Goal: Information Seeking & Learning: Learn about a topic

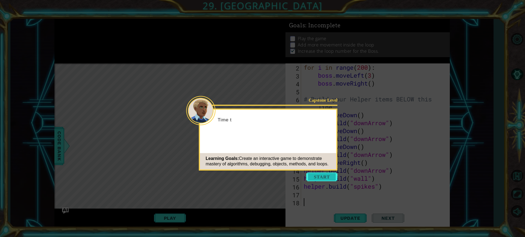
scroll to position [16, 0]
click at [330, 176] on button "Start" at bounding box center [321, 177] width 31 height 9
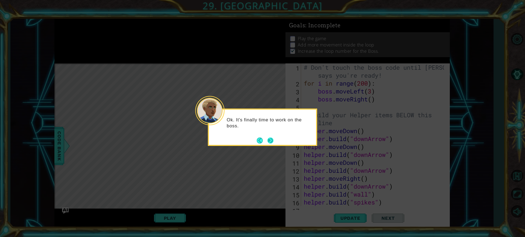
click at [268, 141] on button "Next" at bounding box center [270, 140] width 9 height 9
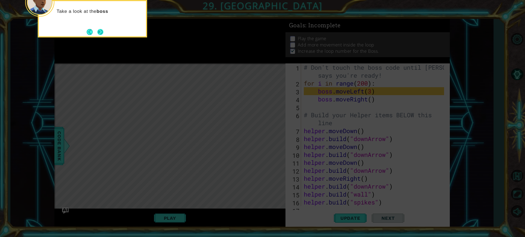
click at [99, 28] on button "Next" at bounding box center [100, 31] width 9 height 9
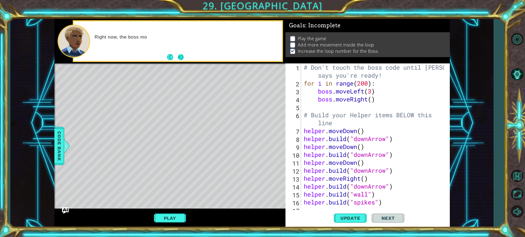
click at [181, 54] on button "Next" at bounding box center [181, 57] width 8 height 8
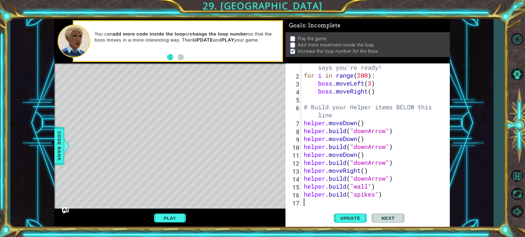
scroll to position [8, 0]
type textarea "h"
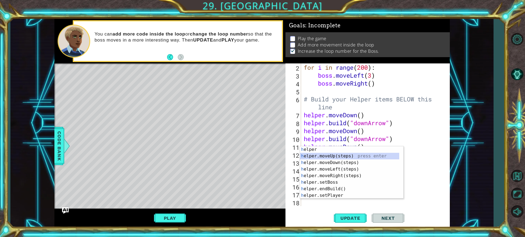
click at [321, 158] on div "h elper press enter h elper.moveUp(steps) press enter h elper.moveDown(steps) p…" at bounding box center [349, 179] width 99 height 66
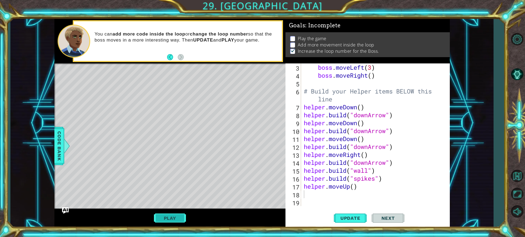
click at [173, 220] on button "Play" at bounding box center [170, 218] width 32 height 10
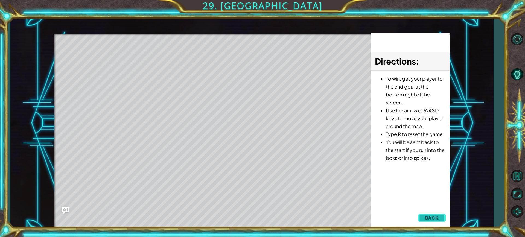
click at [428, 215] on span "Back" at bounding box center [432, 217] width 14 height 5
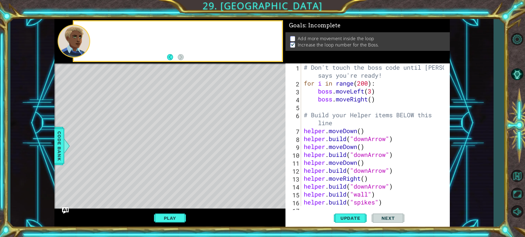
scroll to position [0, 0]
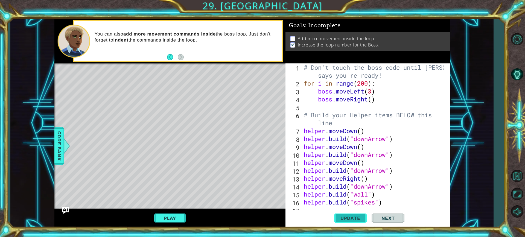
click at [345, 218] on span "Update" at bounding box center [350, 217] width 31 height 5
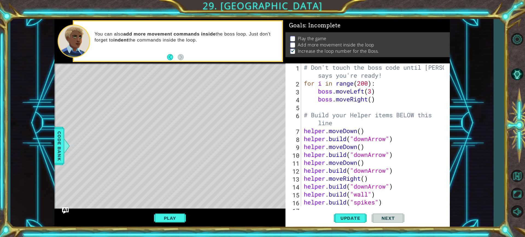
scroll to position [24, 0]
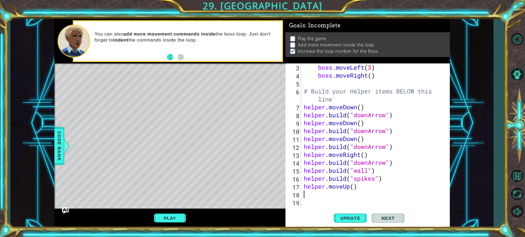
click at [311, 208] on div "3 4 5 6 7 8 9 10 11 12 13 14 15 16 17 18 19 boss . moveLeft ( 3 ) boss . moveRi…" at bounding box center [368, 145] width 164 height 164
click at [311, 201] on div "boss . moveLeft ( 3 ) boss . moveRight ( ) # Build your Helper items BELOW this…" at bounding box center [375, 142] width 144 height 159
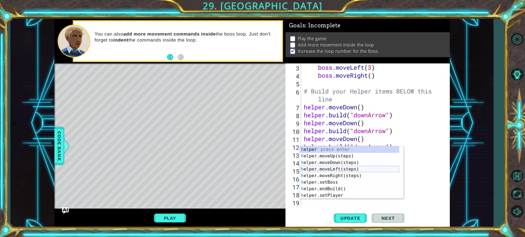
scroll to position [39, 0]
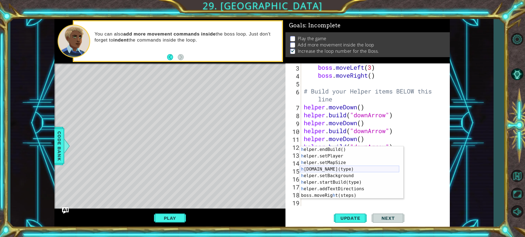
click at [323, 167] on div "h elper.endBuild() press enter h elper.setPlayer press enter h elper.setMapSize…" at bounding box center [349, 179] width 99 height 66
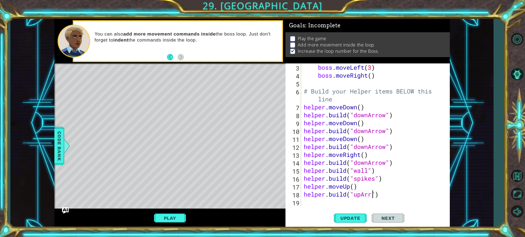
scroll to position [0, 3]
type textarea "[DOMAIN_NAME]("upArrow")"
click at [346, 220] on span "Update" at bounding box center [350, 217] width 31 height 5
click at [182, 216] on button "Play" at bounding box center [170, 218] width 32 height 10
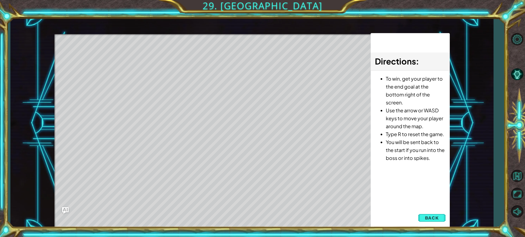
scroll to position [0, 0]
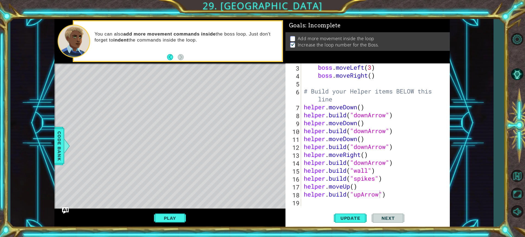
click at [315, 205] on div "boss . moveLeft ( 3 ) boss . moveRight ( ) # Build your Helper items BELOW this…" at bounding box center [375, 142] width 144 height 159
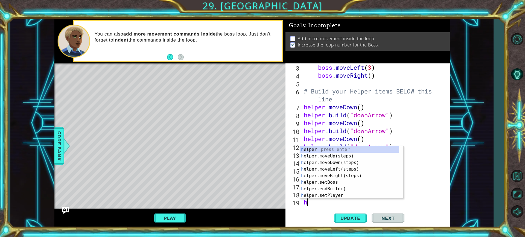
type textarea "h"
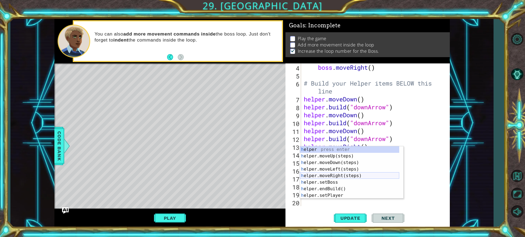
click at [334, 173] on div "h elper press enter h elper.moveUp(steps) press enter h elper.moveDown(steps) p…" at bounding box center [349, 179] width 99 height 66
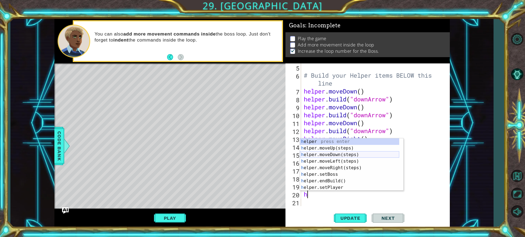
scroll to position [39, 0]
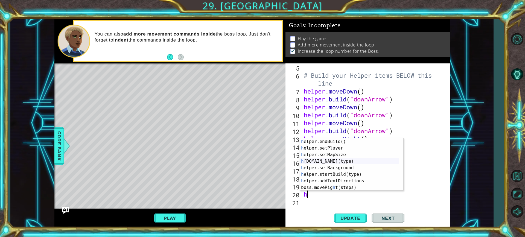
click at [330, 163] on div "h elper.endBuild() press enter h elper.setPlayer press enter h elper.setMapSize…" at bounding box center [349, 171] width 99 height 66
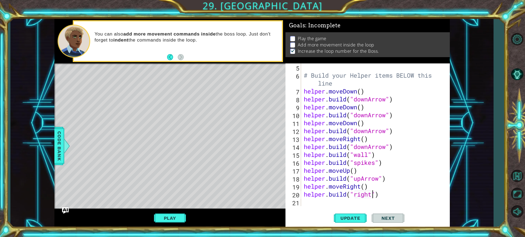
scroll to position [0, 3]
type textarea "[DOMAIN_NAME]("rightAr")"
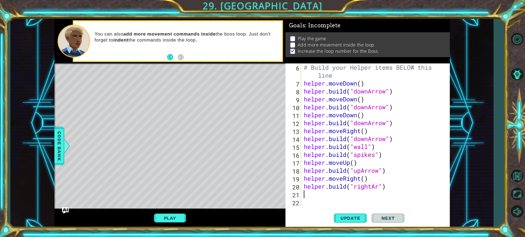
scroll to position [40, 0]
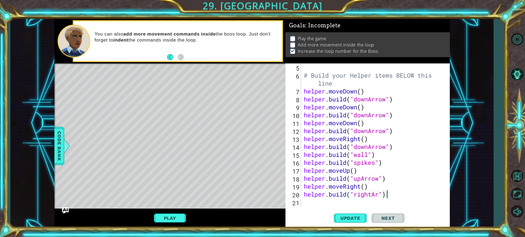
click at [378, 196] on div "# Build your Helper items BELOW this line helper . moveDown ( ) helper . build …" at bounding box center [375, 142] width 144 height 159
type textarea "[DOMAIN_NAME]("rightArrow")"
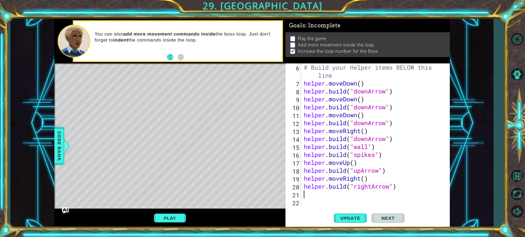
scroll to position [40, 0]
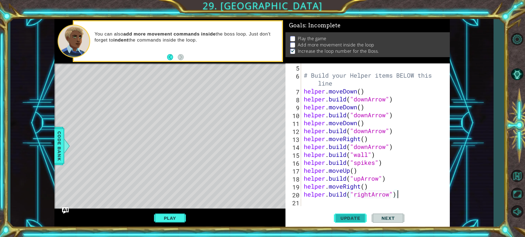
type textarea "[DOMAIN_NAME]("rightArrow")"
click at [346, 220] on span "Update" at bounding box center [350, 217] width 31 height 5
click at [174, 215] on button "Play" at bounding box center [170, 218] width 32 height 10
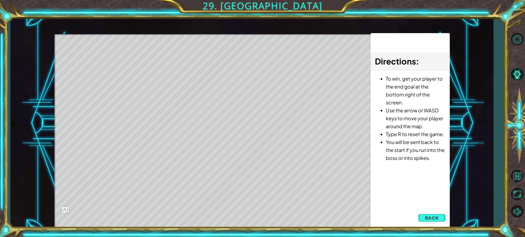
scroll to position [0, 0]
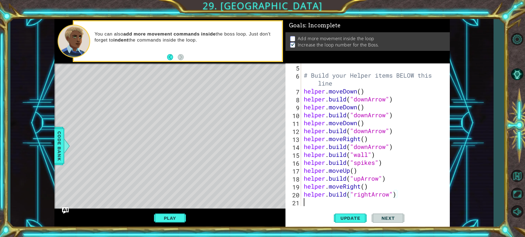
drag, startPoint x: 303, startPoint y: 199, endPoint x: 308, endPoint y: 203, distance: 6.6
click at [303, 200] on div "# Build your Helper items BELOW this line helper . moveDown ( ) helper . build …" at bounding box center [375, 142] width 144 height 159
type textarea "h"
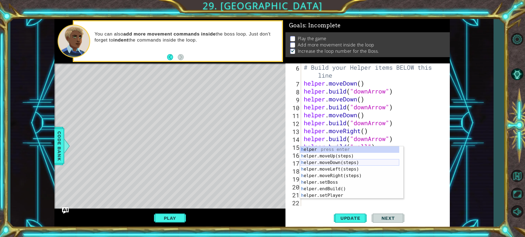
scroll to position [39, 0]
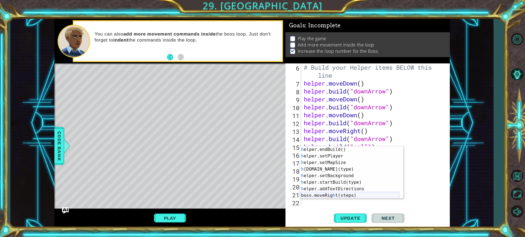
click at [321, 195] on div "h elper.endBuild() press enter h elper.setPlayer press enter h elper.setMapSize…" at bounding box center [349, 179] width 99 height 66
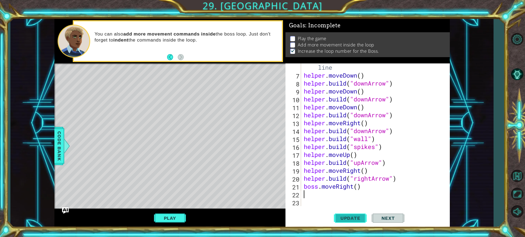
click at [336, 217] on span "Update" at bounding box center [350, 217] width 31 height 5
click at [179, 219] on button "Play" at bounding box center [170, 218] width 32 height 10
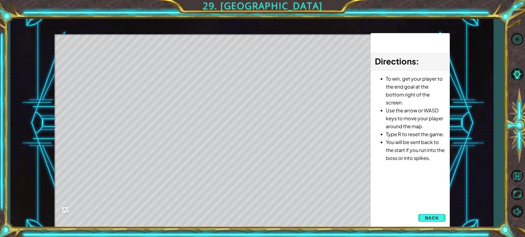
scroll to position [0, 0]
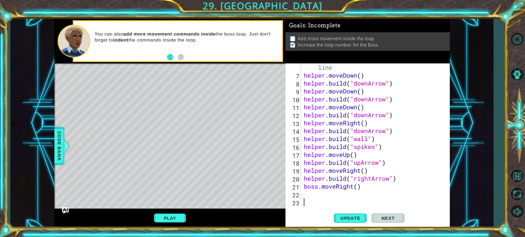
click at [312, 205] on div "# Build your Helper items BELOW this line helper . moveDown ( ) helper . build …" at bounding box center [375, 139] width 144 height 167
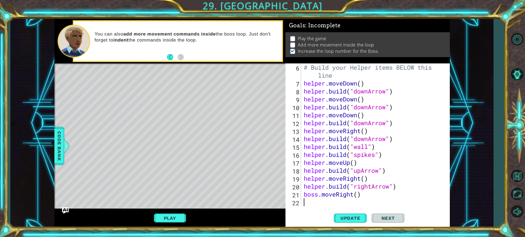
type textarea "h"
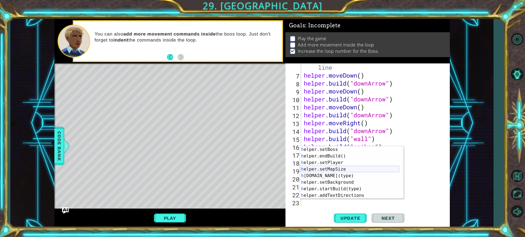
scroll to position [39, 0]
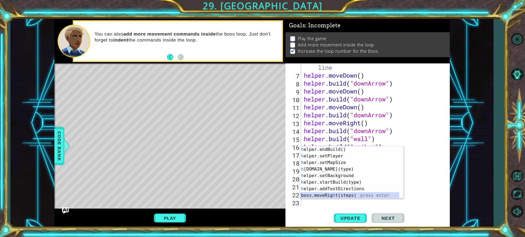
click at [330, 193] on div "h elper.endBuild() press enter h elper.setPlayer press enter h elper.setMapSize…" at bounding box center [349, 179] width 99 height 66
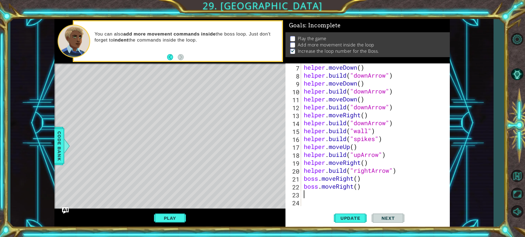
scroll to position [56, 0]
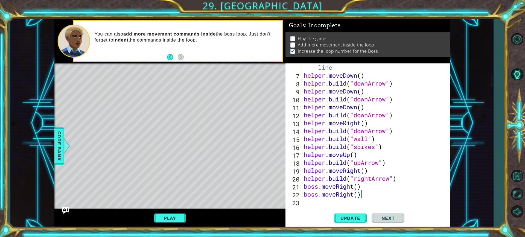
click at [358, 195] on div "# Build your Helper items BELOW this line helper . moveDown ( ) helper . build …" at bounding box center [375, 139] width 144 height 167
type textarea "boss.moveRight(2)"
click at [333, 203] on div "# Build your Helper items BELOW this line helper . moveDown ( ) helper . build …" at bounding box center [375, 139] width 144 height 167
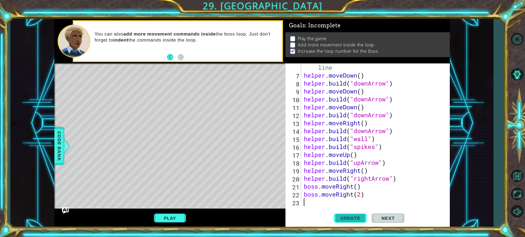
click at [346, 218] on span "Update" at bounding box center [350, 217] width 31 height 5
click at [178, 221] on button "Play" at bounding box center [170, 218] width 32 height 10
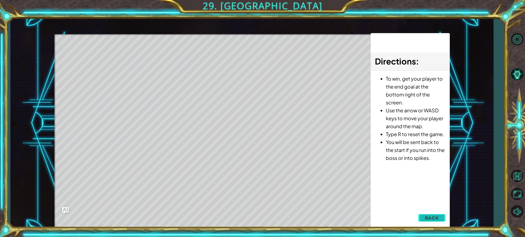
click at [430, 220] on span "Back" at bounding box center [432, 217] width 14 height 5
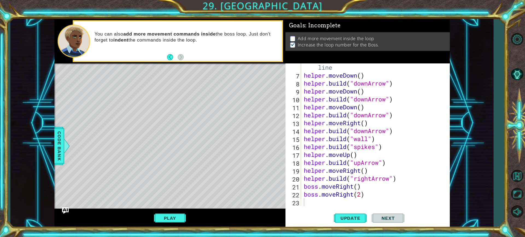
click at [316, 203] on div "# Build your Helper items BELOW this line helper . moveDown ( ) helper . build …" at bounding box center [375, 139] width 144 height 167
type textarea "h"
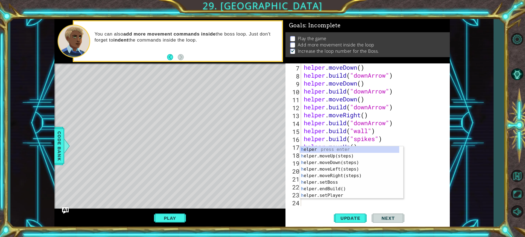
scroll to position [63, 0]
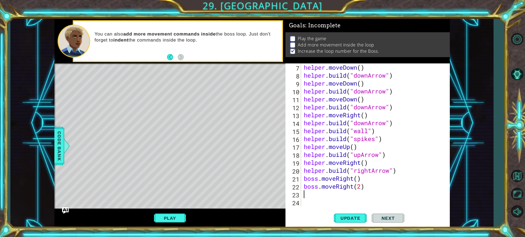
click at [307, 205] on div "helper . moveDown ( ) helper . build ( "downArrow" ) helper . moveDown ( ) help…" at bounding box center [375, 142] width 144 height 159
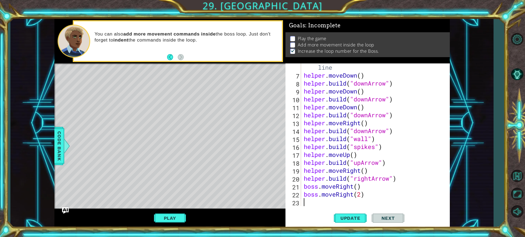
scroll to position [56, 0]
click at [167, 218] on button "Play" at bounding box center [170, 218] width 32 height 10
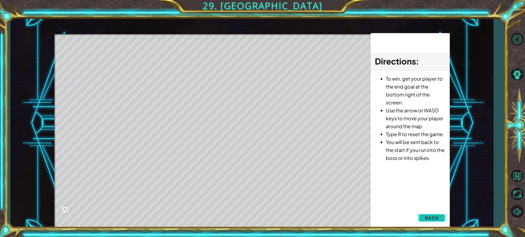
click at [432, 219] on span "Back" at bounding box center [432, 217] width 14 height 5
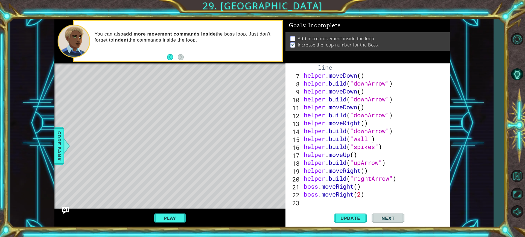
click at [165, 34] on strong "add more movement commands inside" at bounding box center [169, 33] width 92 height 5
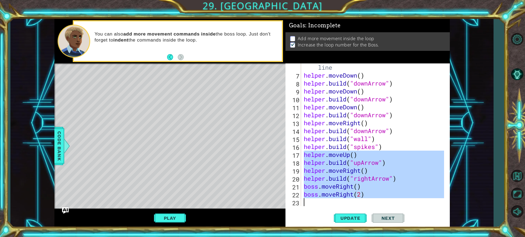
drag, startPoint x: 304, startPoint y: 155, endPoint x: 371, endPoint y: 205, distance: 84.1
click at [371, 206] on div "# Build your Helper items BELOW this line helper . moveDown ( ) helper . build …" at bounding box center [375, 139] width 144 height 167
type textarea "boss.moveRight(2)"
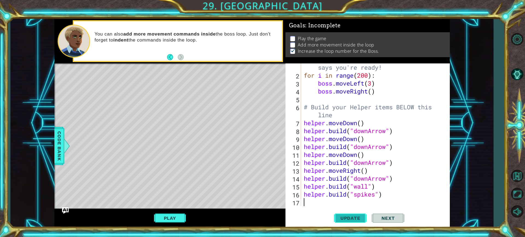
click at [357, 219] on span "Update" at bounding box center [350, 217] width 31 height 5
drag, startPoint x: 383, startPoint y: 195, endPoint x: 302, endPoint y: 192, distance: 81.3
click at [302, 192] on div "1 2 3 4 5 6 7 8 9 10 11 12 13 14 15 16 17 # Don't touch the boss code until [PE…" at bounding box center [367, 134] width 163 height 143
type textarea "[DOMAIN_NAME]("spikes")"
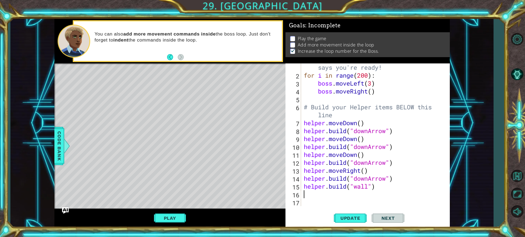
click at [309, 206] on div "1 2 3 4 5 6 7 8 9 10 11 12 13 14 15 16 17 # Don't touch the boss code until [PE…" at bounding box center [368, 145] width 164 height 164
click at [311, 200] on div "# Don't touch the boss code until [PERSON_NAME] says you're ready! for i in ran…" at bounding box center [375, 139] width 144 height 167
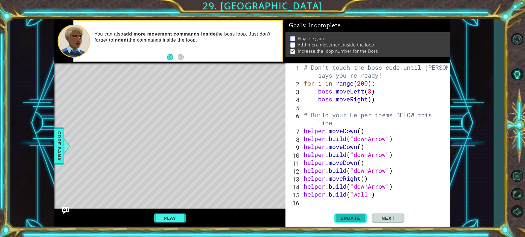
click at [339, 212] on button "Update" at bounding box center [350, 218] width 33 height 16
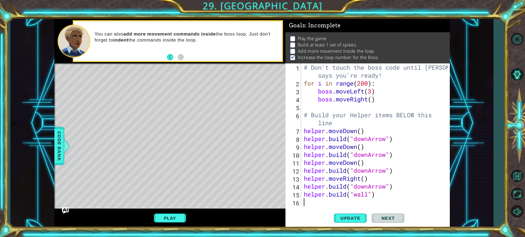
type textarea "h"
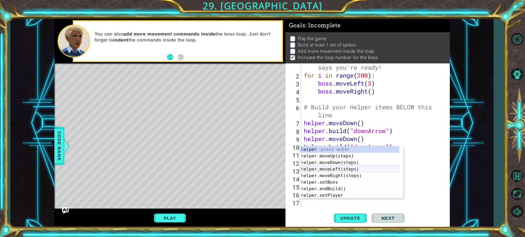
click at [333, 168] on div "h elper press enter h elper.moveUp(steps) press enter h elper.moveDown(steps) p…" at bounding box center [349, 179] width 99 height 66
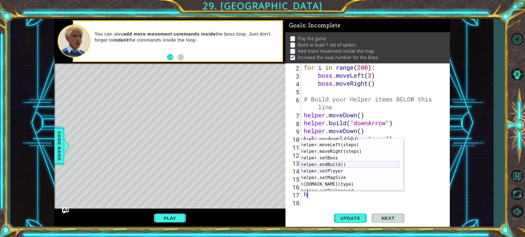
scroll to position [39, 0]
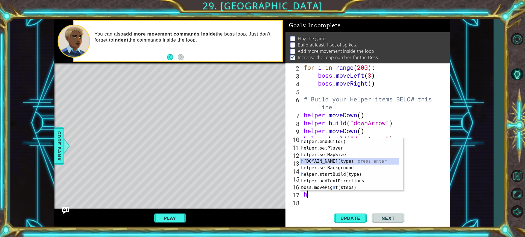
click at [325, 161] on div "h elper.endBuild() press enter h elper.setPlayer press enter h elper.setMapSize…" at bounding box center [349, 171] width 99 height 66
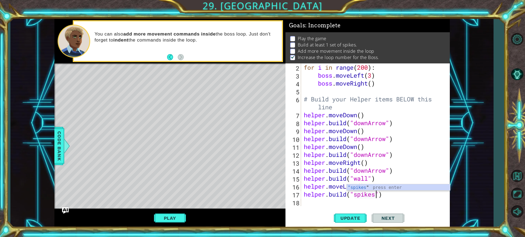
scroll to position [0, 3]
click at [352, 188] on div ""spikes " press enter" at bounding box center [398, 194] width 103 height 20
type textarea "[DOMAIN_NAME]("spikes")"
click at [346, 215] on button "Update" at bounding box center [350, 218] width 33 height 16
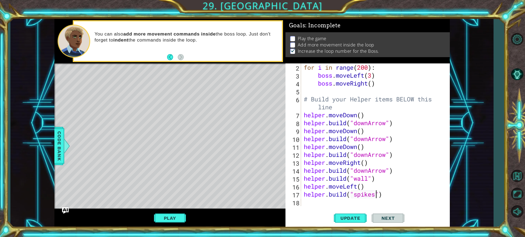
scroll to position [1, 0]
click at [174, 214] on button "Play" at bounding box center [170, 218] width 32 height 10
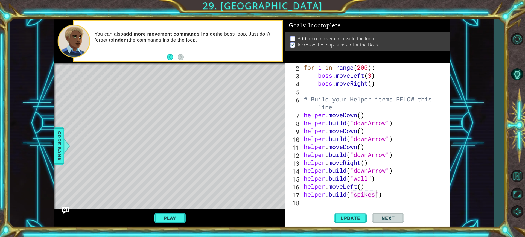
scroll to position [0, 0]
click at [313, 205] on div "for i in range ( 200 ) : boss . moveLeft ( 3 ) boss . moveRight ( ) # Build you…" at bounding box center [375, 142] width 144 height 159
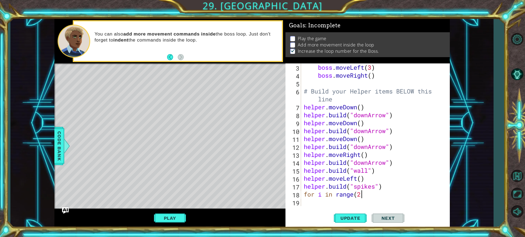
scroll to position [0, 2]
type textarea "for i in range(200)"
click at [314, 202] on div "boss . moveLeft ( 3 ) boss . moveRight ( ) # Build your Helper items BELOW this…" at bounding box center [375, 142] width 144 height 159
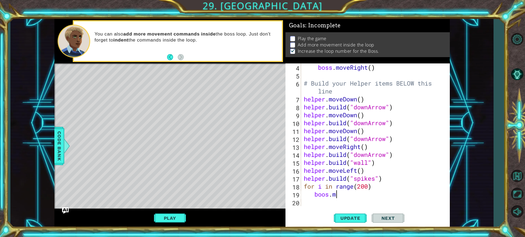
scroll to position [0, 1]
type textarea "b"
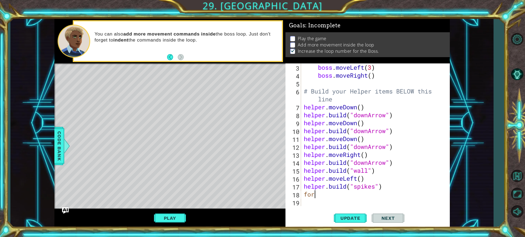
type textarea "f"
type textarea "h"
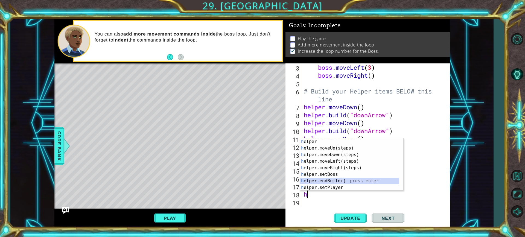
click at [324, 181] on div "h elper press enter h elper.moveUp(steps) press enter h elper.moveDown(steps) p…" at bounding box center [351, 171] width 103 height 66
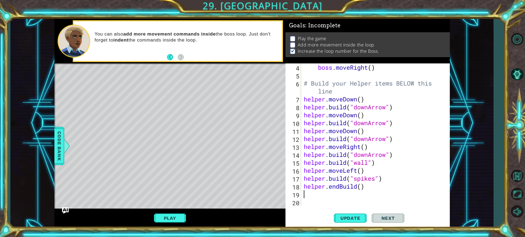
click at [303, 201] on div "boss . moveRight ( ) # Build your Helper items BELOW this line helper . moveDow…" at bounding box center [373, 134] width 141 height 143
click at [345, 220] on span "Update" at bounding box center [350, 217] width 31 height 5
click at [166, 220] on button "Play" at bounding box center [170, 218] width 32 height 10
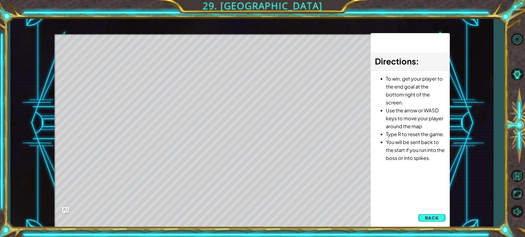
scroll to position [0, 0]
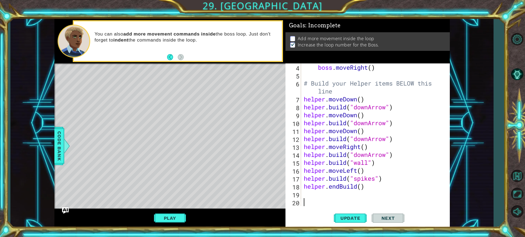
click at [303, 200] on div "boss . moveRight ( ) # Build your Helper items BELOW this line helper . moveDow…" at bounding box center [375, 142] width 144 height 159
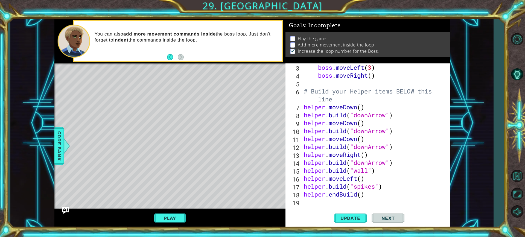
scroll to position [24, 0]
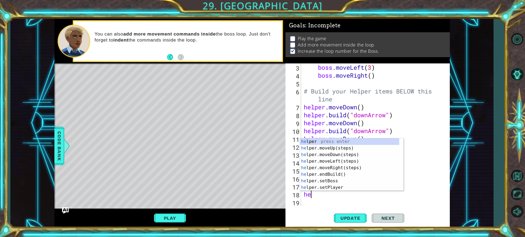
type textarea "h"
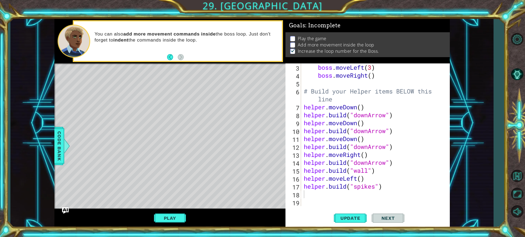
click at [328, 207] on div "3 4 5 6 7 8 9 10 11 12 13 14 15 16 17 18 19 boss . moveLeft ( 3 ) boss . moveRi…" at bounding box center [368, 145] width 164 height 164
click at [324, 202] on div "boss . moveLeft ( 3 ) boss . moveRight ( ) # Build your Helper items BELOW this…" at bounding box center [375, 142] width 144 height 159
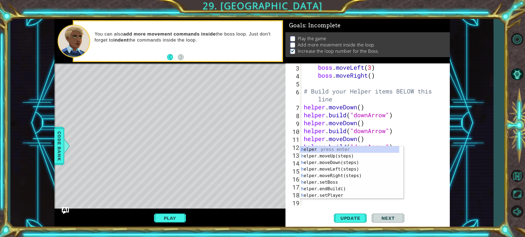
type textarea "h"
click at [66, 209] on img "Ask AI" at bounding box center [65, 210] width 7 height 7
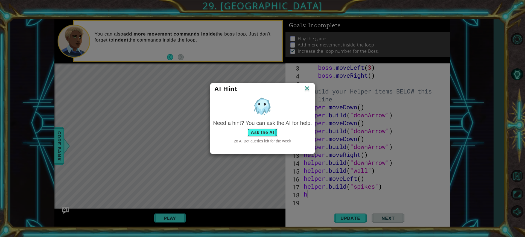
click at [268, 133] on button "Ask the AI" at bounding box center [262, 132] width 30 height 9
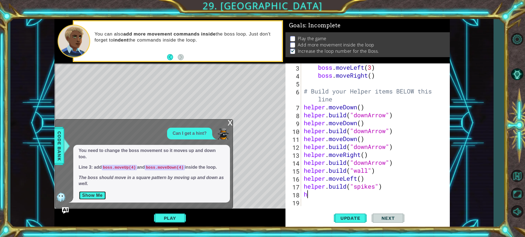
click at [91, 196] on button "Show Me" at bounding box center [93, 195] width 28 height 9
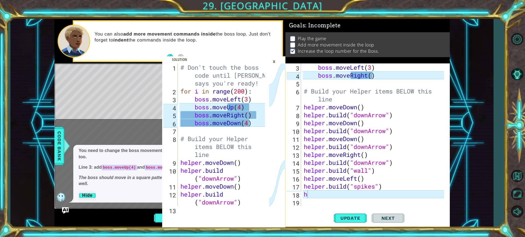
click at [320, 196] on div "boss . moveLeft ( 3 ) boss . moveRight ( ) # Build your Helper items BELOW this…" at bounding box center [375, 142] width 144 height 159
click at [273, 63] on div "×" at bounding box center [274, 61] width 8 height 9
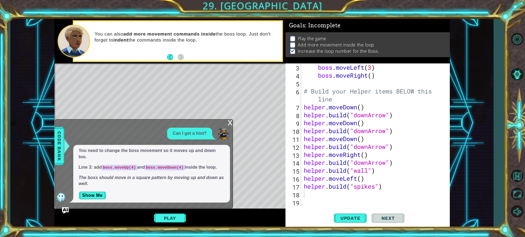
click at [229, 123] on div "x" at bounding box center [230, 122] width 5 height 5
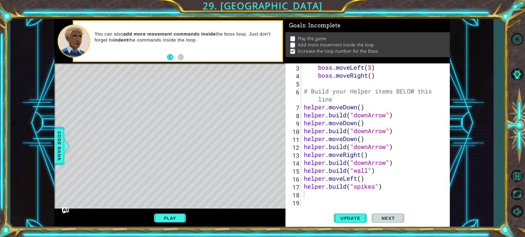
click at [308, 204] on div "boss . moveLeft ( 3 ) boss . moveRight ( ) # Build your Helper items BELOW this…" at bounding box center [375, 142] width 144 height 159
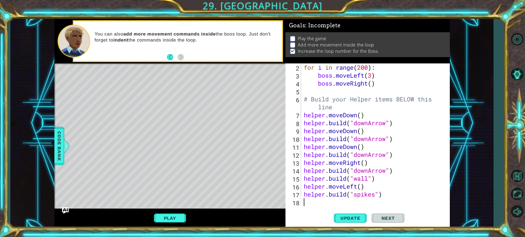
type textarea "b"
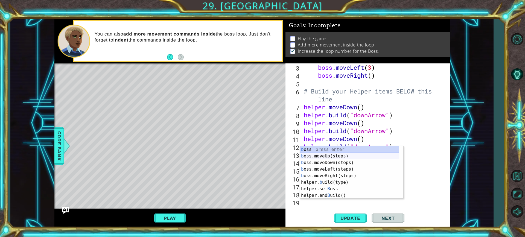
click at [327, 155] on div "b oss press enter b oss.moveUp(steps) press enter b oss.moveDown(steps) press e…" at bounding box center [349, 179] width 99 height 66
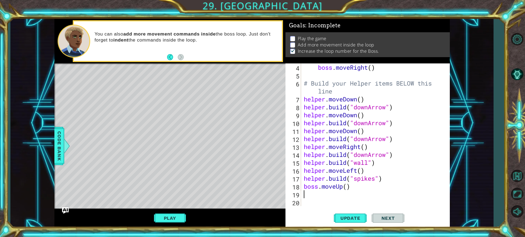
scroll to position [32, 0]
click at [347, 190] on div "boss . moveRight ( ) # Build your Helper items BELOW this line helper . moveDow…" at bounding box center [375, 142] width 144 height 159
type textarea "boss.moveUp(4)"
click at [310, 204] on div "boss . moveRight ( ) # Build your Helper items BELOW this line helper . moveDow…" at bounding box center [375, 142] width 144 height 159
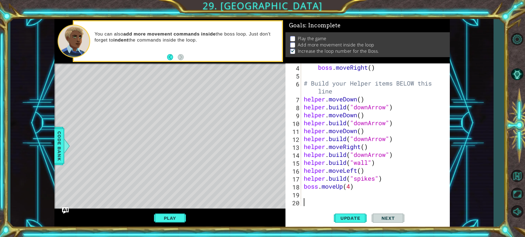
scroll to position [0, 0]
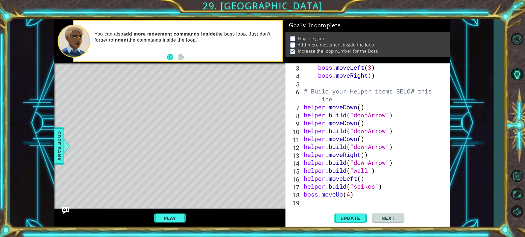
type textarea "h"
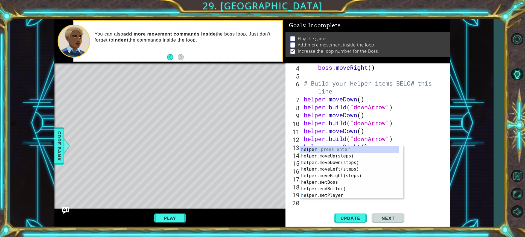
scroll to position [32, 0]
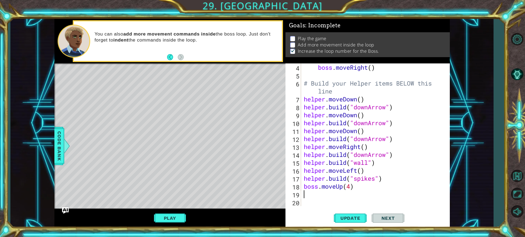
click at [307, 204] on div "boss . moveRight ( ) # Build your Helper items BELOW this line helper . moveDow…" at bounding box center [375, 142] width 144 height 159
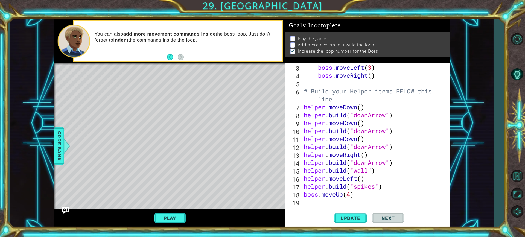
scroll to position [24, 0]
type textarea "b"
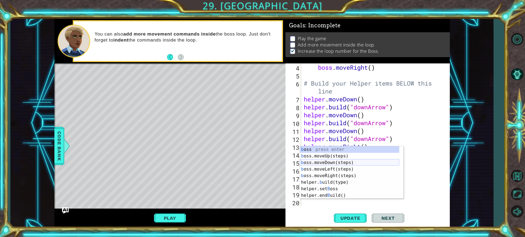
click at [329, 164] on div "b oss press enter b oss.moveUp(steps) press enter b oss.moveDown(steps) press e…" at bounding box center [349, 179] width 99 height 66
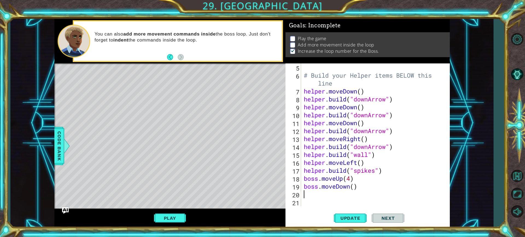
click at [353, 188] on div "# Build your Helper items BELOW this line helper . moveDown ( ) helper . build …" at bounding box center [375, 142] width 144 height 159
type textarea "boss.moveDown(4)"
click at [359, 221] on span "Update" at bounding box center [350, 217] width 31 height 5
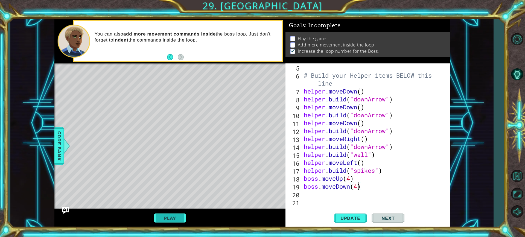
click at [161, 219] on button "Play" at bounding box center [170, 218] width 32 height 10
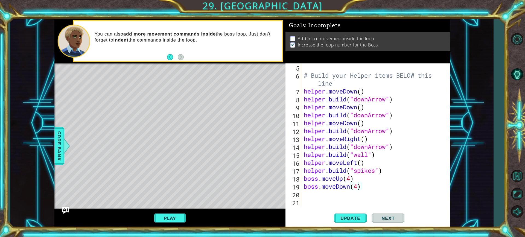
scroll to position [0, 0]
click at [308, 204] on div "# Build your Helper items BELOW this line helper . moveDown ( ) helper . build …" at bounding box center [375, 142] width 144 height 159
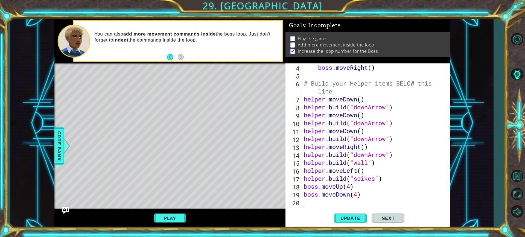
scroll to position [32, 0]
drag, startPoint x: 252, startPoint y: 6, endPoint x: 337, endPoint y: 32, distance: 89.0
click at [252, 6] on div "1 2 3 4 5 6 7 8 9 10 11 12 13 # Don't touch the boss code until [PERSON_NAME] s…" at bounding box center [262, 118] width 525 height 237
click at [518, 178] on button "Back to Map" at bounding box center [517, 176] width 16 height 16
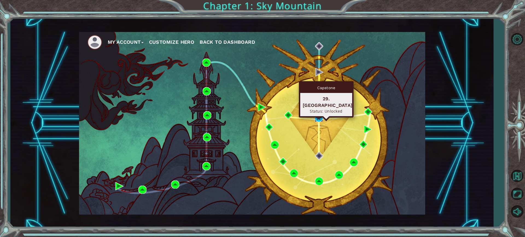
click at [321, 115] on img at bounding box center [319, 118] width 8 height 8
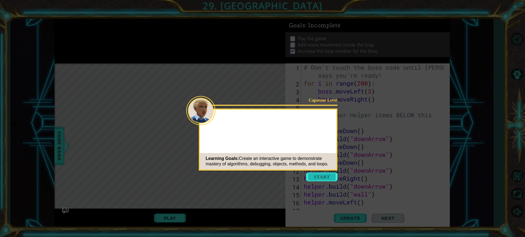
scroll to position [32, 0]
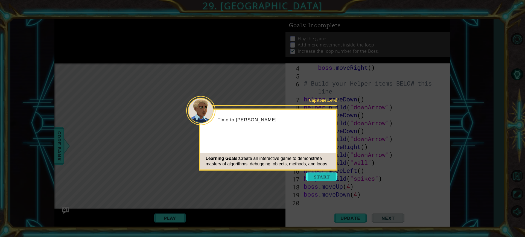
click at [324, 176] on button "Start" at bounding box center [321, 177] width 31 height 9
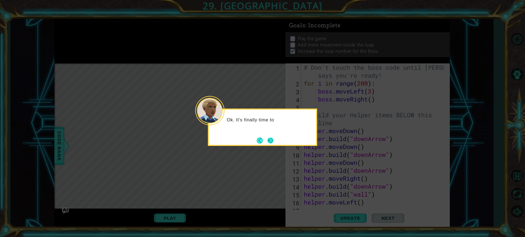
click at [271, 142] on button "Next" at bounding box center [270, 140] width 6 height 6
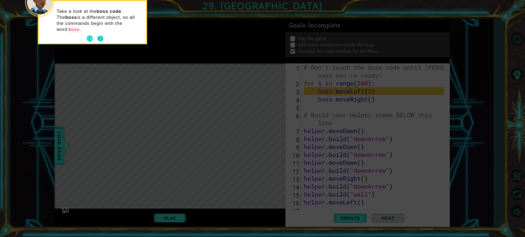
click at [99, 34] on button "Next" at bounding box center [100, 39] width 10 height 10
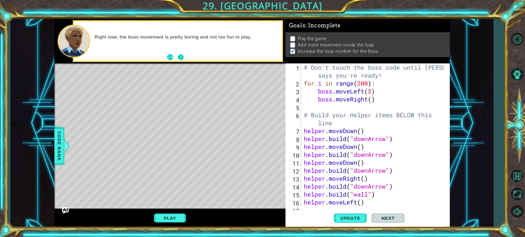
click at [180, 56] on button "Next" at bounding box center [181, 57] width 10 height 10
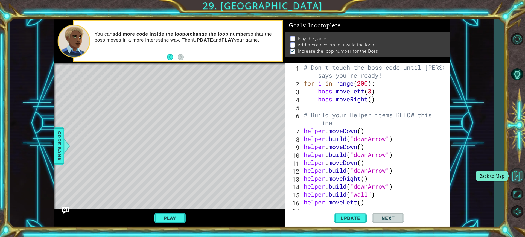
click at [516, 177] on button "Back to Map" at bounding box center [517, 176] width 16 height 16
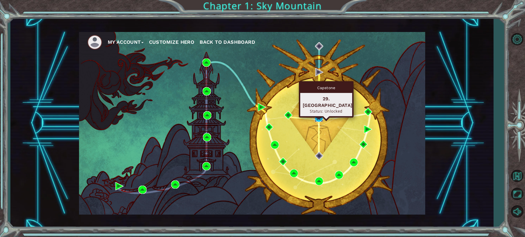
click at [318, 118] on img at bounding box center [319, 118] width 8 height 8
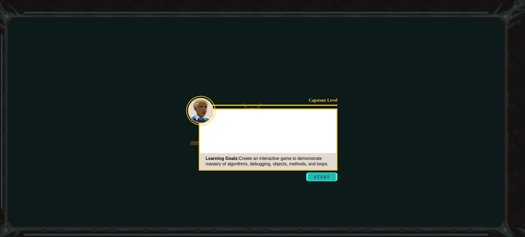
click at [326, 176] on button "Start" at bounding box center [321, 177] width 31 height 9
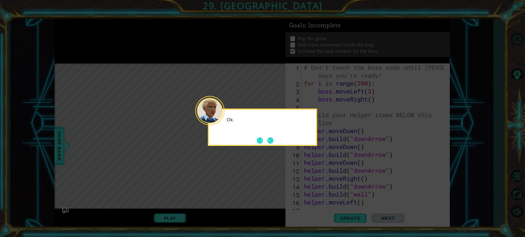
scroll to position [32, 0]
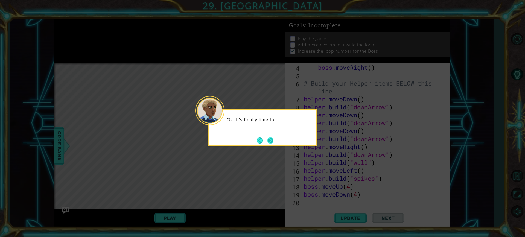
click at [272, 139] on button "Next" at bounding box center [271, 140] width 10 height 10
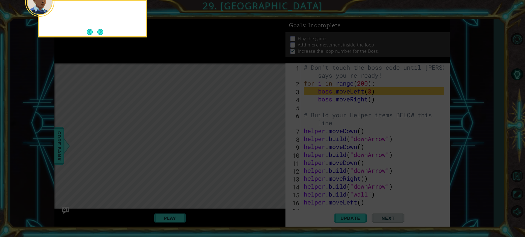
scroll to position [0, 0]
click at [97, 27] on div "Take a look at the boss code . The boss is a differe" at bounding box center [92, 17] width 107 height 28
click at [98, 29] on button "Next" at bounding box center [100, 31] width 7 height 7
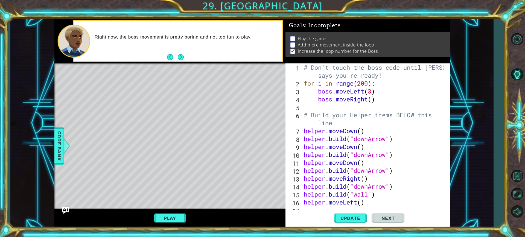
click at [371, 101] on div "# Don't touch the boss code until [PERSON_NAME] says you're ready! for i in ran…" at bounding box center [375, 146] width 144 height 167
click at [372, 93] on div "# Don't touch the boss code until [PERSON_NAME] says you're ready! for i in ran…" at bounding box center [375, 146] width 144 height 167
type textarea "boss.moveLeft(12)"
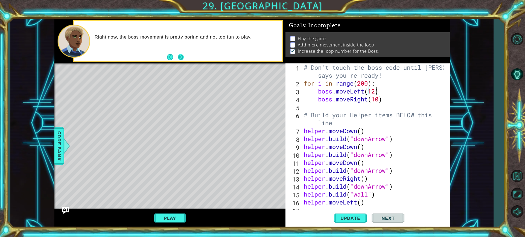
click at [182, 55] on button "Next" at bounding box center [180, 57] width 7 height 7
click at [176, 221] on button "Play" at bounding box center [170, 218] width 32 height 10
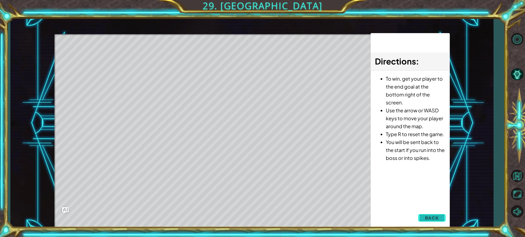
click at [434, 217] on span "Back" at bounding box center [432, 217] width 14 height 5
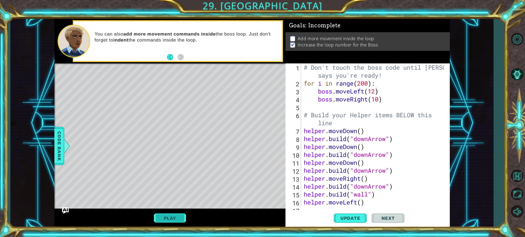
click at [177, 216] on button "Play" at bounding box center [170, 218] width 32 height 10
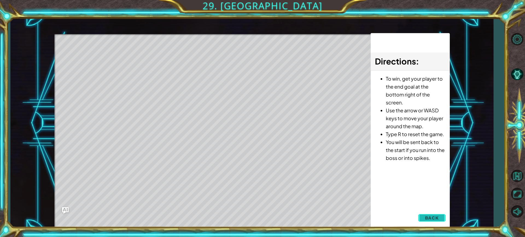
click at [427, 218] on span "Back" at bounding box center [432, 217] width 14 height 5
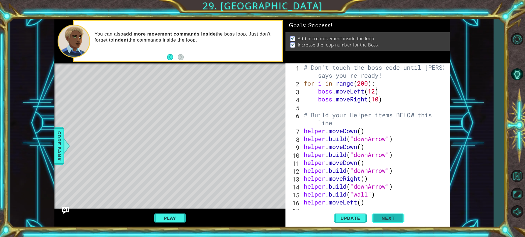
click at [386, 220] on span "Next" at bounding box center [388, 217] width 24 height 5
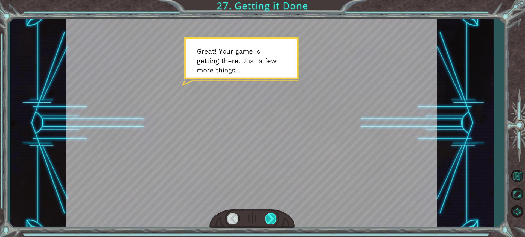
click at [269, 223] on div at bounding box center [271, 218] width 12 height 11
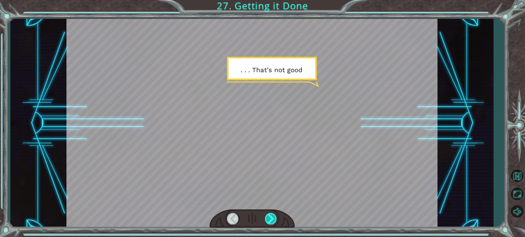
click at [269, 223] on div at bounding box center [271, 218] width 12 height 11
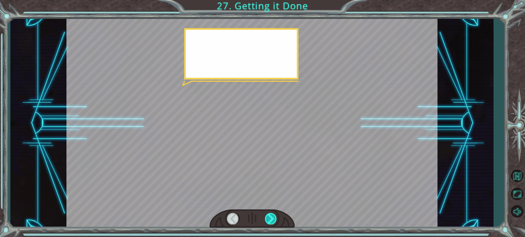
click at [269, 223] on div at bounding box center [271, 218] width 12 height 11
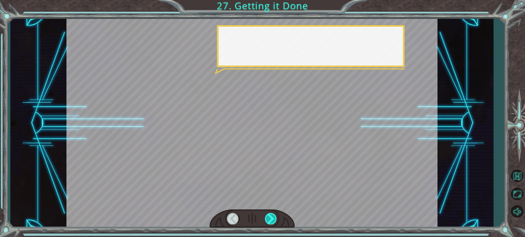
click at [269, 223] on div at bounding box center [271, 218] width 12 height 11
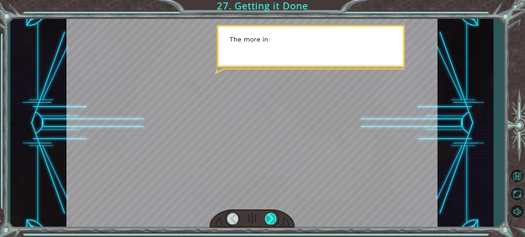
click at [269, 223] on div at bounding box center [271, 218] width 12 height 11
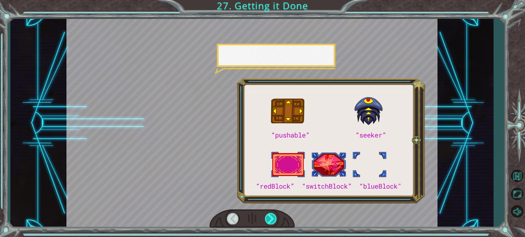
click at [269, 223] on div at bounding box center [271, 218] width 12 height 11
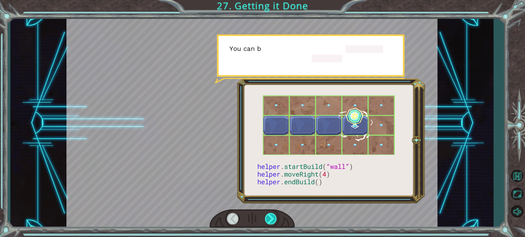
click at [269, 223] on div at bounding box center [271, 218] width 12 height 11
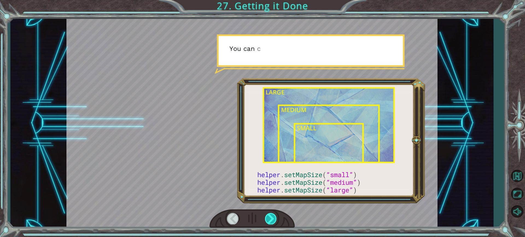
click at [269, 223] on div at bounding box center [271, 218] width 12 height 11
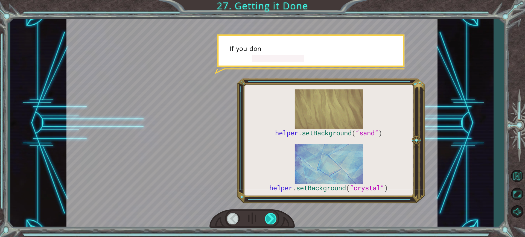
click at [269, 223] on div at bounding box center [271, 218] width 12 height 11
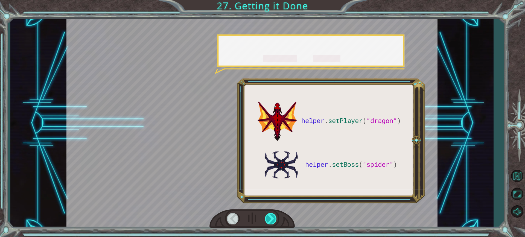
click at [269, 223] on div at bounding box center [271, 218] width 12 height 11
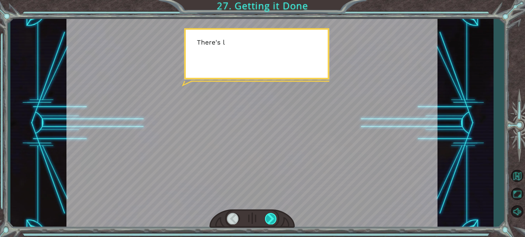
click at [269, 223] on div at bounding box center [271, 218] width 12 height 11
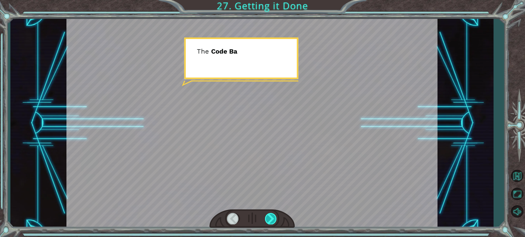
click at [269, 223] on div at bounding box center [271, 218] width 12 height 11
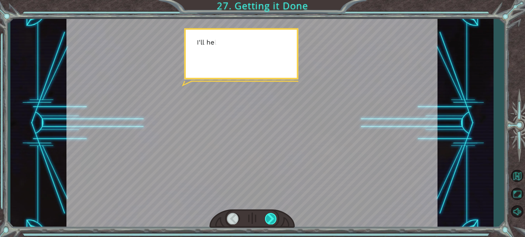
click at [269, 223] on div at bounding box center [271, 218] width 12 height 11
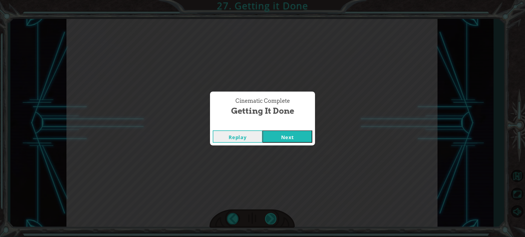
click at [269, 223] on div "Cinematic Complete Getting it Done Replay Next" at bounding box center [262, 118] width 525 height 237
click at [267, 134] on button "Next" at bounding box center [288, 136] width 50 height 12
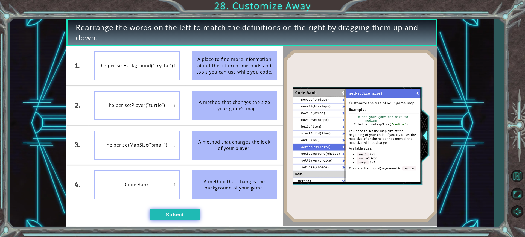
click at [168, 219] on button "Submit" at bounding box center [175, 214] width 50 height 11
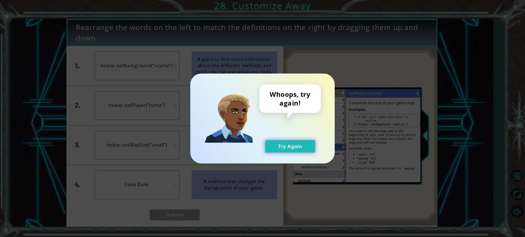
click at [290, 147] on button "Try Again" at bounding box center [290, 146] width 50 height 12
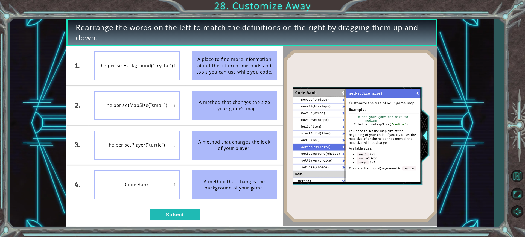
click at [417, 96] on img at bounding box center [360, 136] width 154 height 172
click at [416, 92] on img at bounding box center [360, 136] width 154 height 172
click at [187, 214] on button "Submit" at bounding box center [175, 214] width 50 height 11
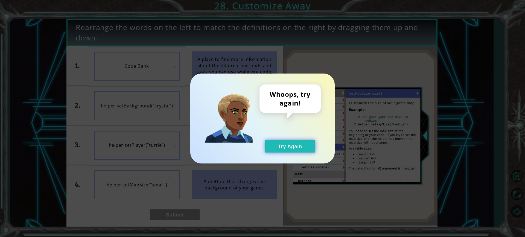
click at [279, 143] on button "Try Again" at bounding box center [290, 146] width 50 height 12
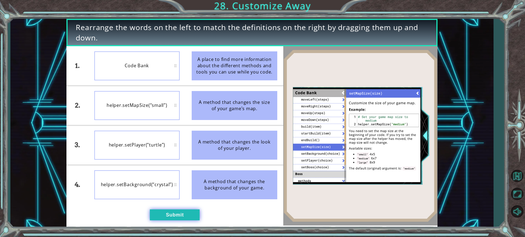
click at [170, 216] on button "Submit" at bounding box center [175, 214] width 50 height 11
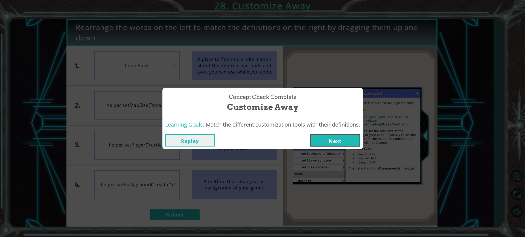
click at [335, 144] on button "Next" at bounding box center [335, 140] width 50 height 12
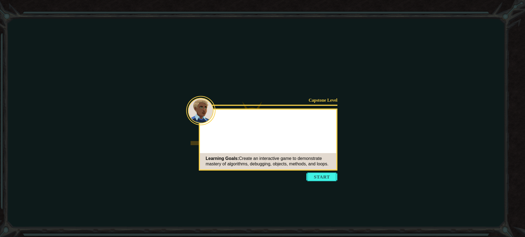
click at [324, 176] on button "Start" at bounding box center [321, 177] width 31 height 9
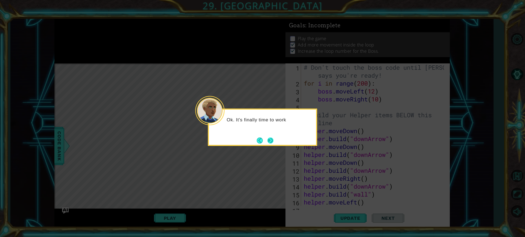
click at [268, 137] on button "Next" at bounding box center [271, 141] width 10 height 10
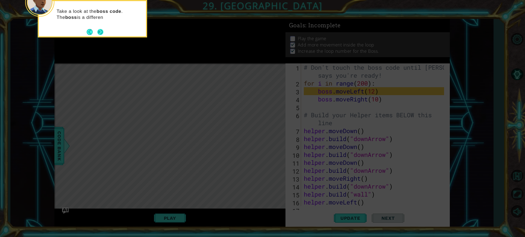
click at [101, 36] on button "Next" at bounding box center [100, 32] width 10 height 10
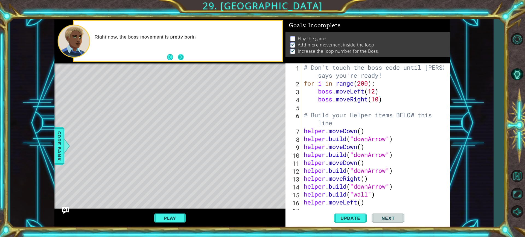
click at [183, 57] on button "Next" at bounding box center [180, 57] width 7 height 7
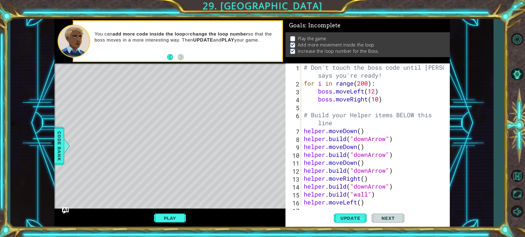
click at [170, 224] on div "Play" at bounding box center [169, 218] width 231 height 19
click at [170, 222] on button "Play" at bounding box center [170, 218] width 32 height 10
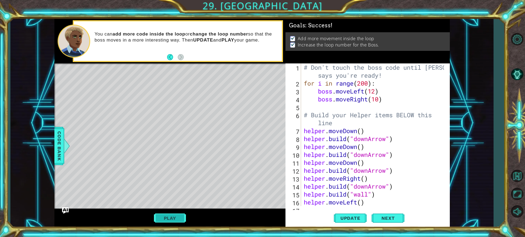
click at [173, 218] on button "Play" at bounding box center [170, 218] width 32 height 10
click at [381, 216] on button "Next" at bounding box center [388, 218] width 33 height 16
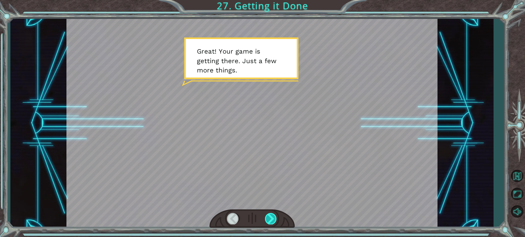
click at [272, 220] on div at bounding box center [271, 218] width 12 height 11
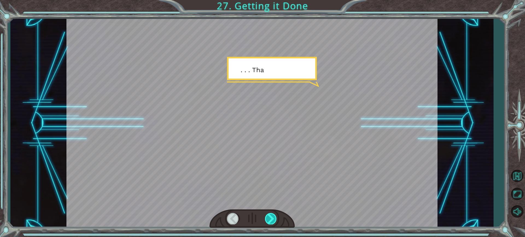
click at [272, 220] on div at bounding box center [271, 218] width 12 height 11
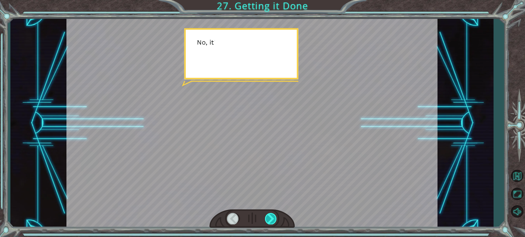
click at [272, 220] on div at bounding box center [271, 218] width 12 height 11
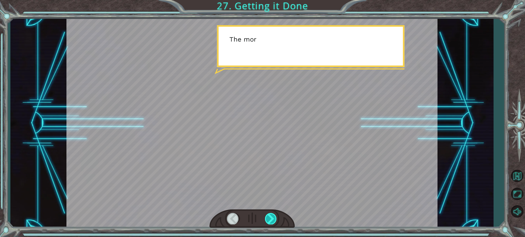
click at [272, 220] on div at bounding box center [271, 218] width 12 height 11
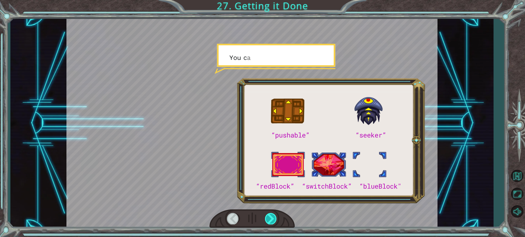
click at [272, 220] on div at bounding box center [271, 218] width 12 height 11
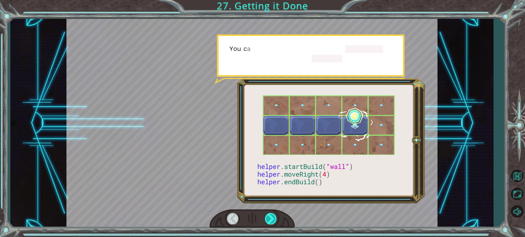
click at [272, 220] on div at bounding box center [271, 218] width 12 height 11
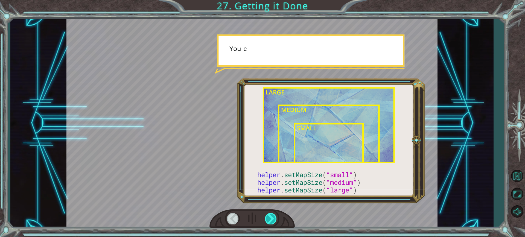
click at [272, 220] on div at bounding box center [271, 218] width 12 height 11
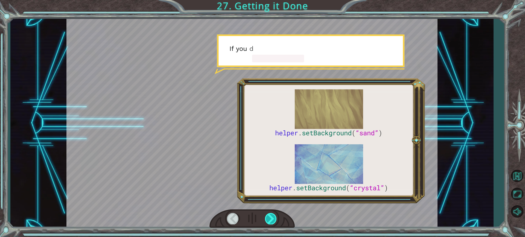
click at [272, 220] on div at bounding box center [271, 218] width 12 height 11
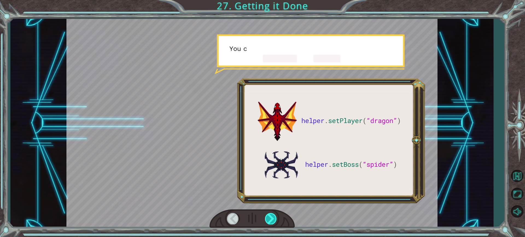
click at [272, 220] on div at bounding box center [271, 218] width 12 height 11
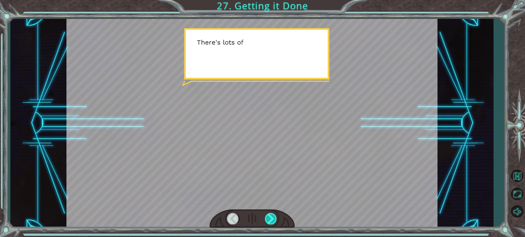
click at [272, 220] on div at bounding box center [271, 218] width 12 height 11
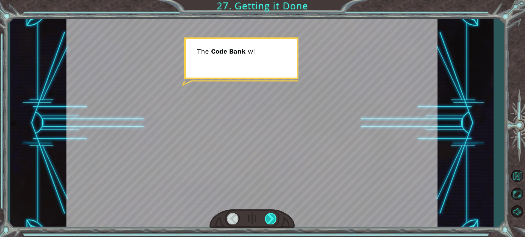
click at [272, 220] on div at bounding box center [271, 218] width 12 height 11
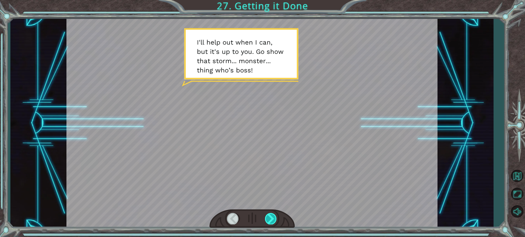
click at [267, 215] on div at bounding box center [271, 218] width 12 height 11
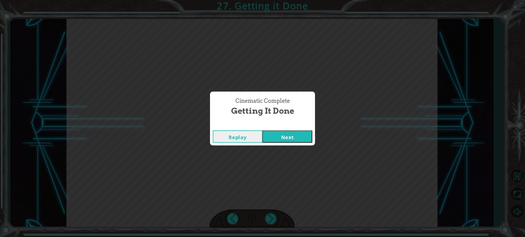
click at [278, 137] on button "Next" at bounding box center [288, 136] width 50 height 12
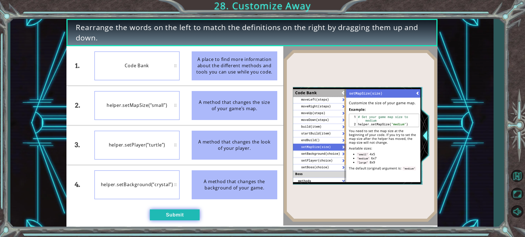
click at [169, 211] on button "Submit" at bounding box center [175, 214] width 50 height 11
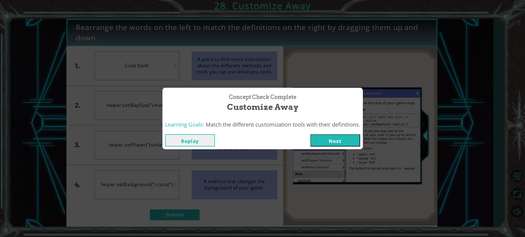
click at [320, 144] on button "Next" at bounding box center [335, 140] width 50 height 12
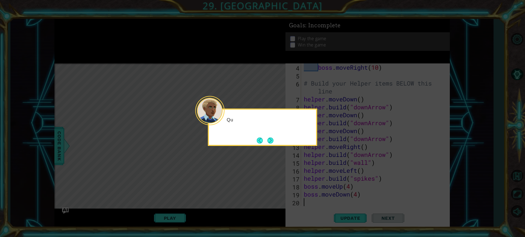
scroll to position [32, 0]
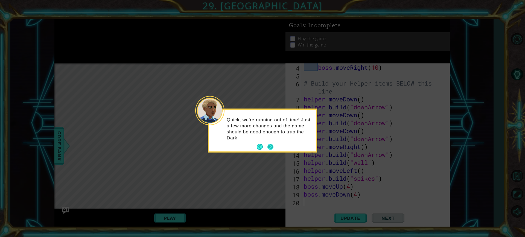
click at [272, 141] on div "Quick, we're running out of time! Just a few more changes and the game should b…" at bounding box center [262, 132] width 107 height 40
click at [270, 149] on button "Next" at bounding box center [270, 146] width 9 height 9
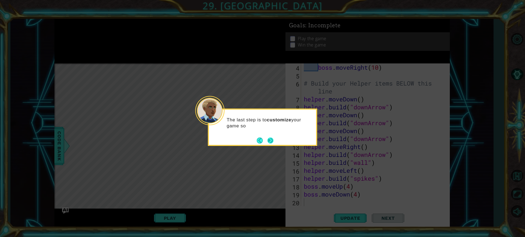
click at [273, 140] on button "Next" at bounding box center [271, 140] width 10 height 10
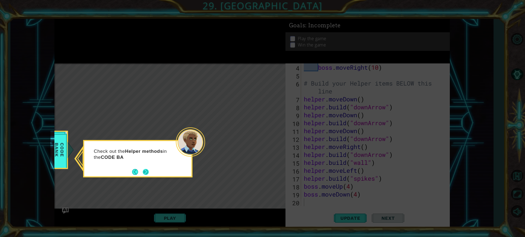
click at [148, 173] on button "Next" at bounding box center [145, 171] width 7 height 7
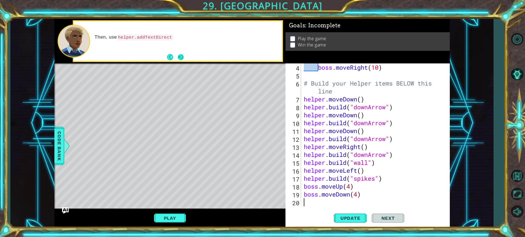
click at [180, 54] on button "Next" at bounding box center [181, 57] width 6 height 6
click at [181, 56] on button "Next" at bounding box center [180, 57] width 9 height 9
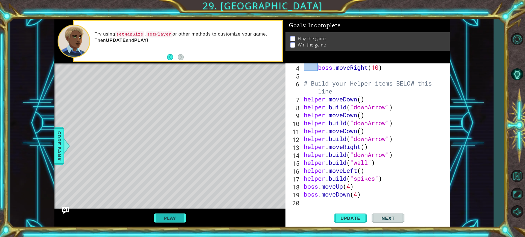
click at [176, 220] on button "Play" at bounding box center [170, 218] width 32 height 10
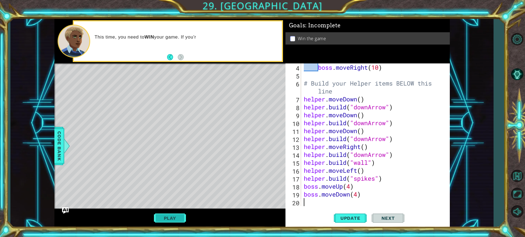
click at [170, 218] on button "Play" at bounding box center [170, 218] width 32 height 10
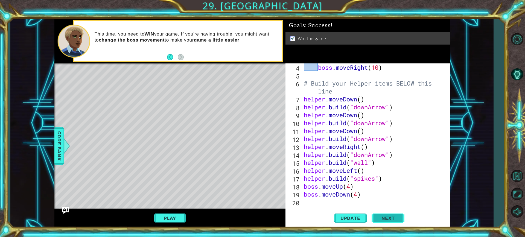
click at [381, 220] on span "Next" at bounding box center [388, 217] width 24 height 5
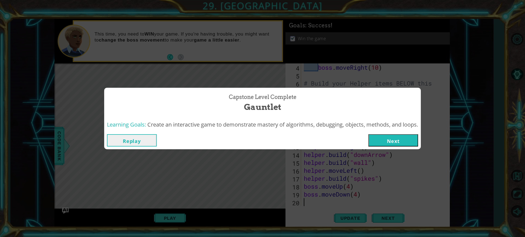
click at [392, 139] on button "Next" at bounding box center [393, 140] width 50 height 12
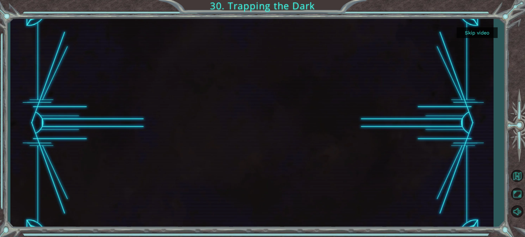
click at [479, 32] on button "Skip video" at bounding box center [477, 32] width 41 height 11
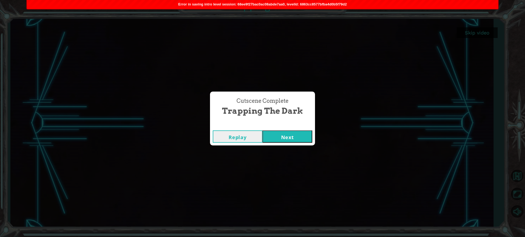
click at [294, 139] on button "Next" at bounding box center [288, 136] width 50 height 12
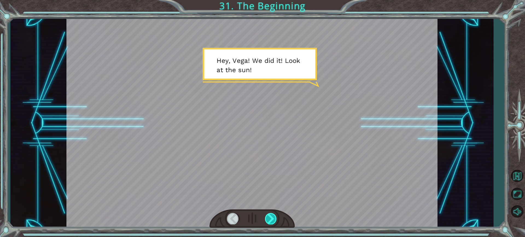
click at [274, 222] on div at bounding box center [271, 218] width 12 height 11
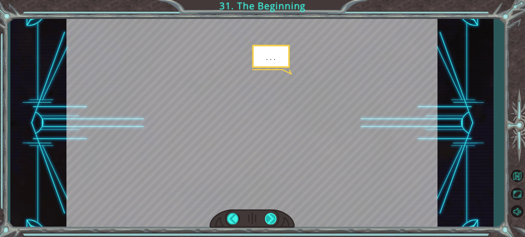
click at [275, 219] on div at bounding box center [271, 218] width 12 height 11
click at [275, 220] on div at bounding box center [271, 218] width 12 height 11
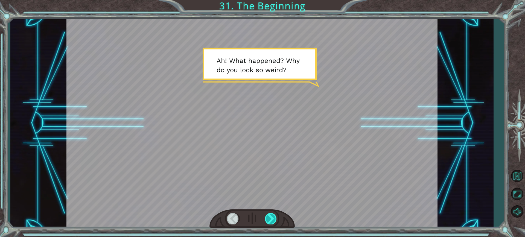
click at [275, 220] on div at bounding box center [271, 218] width 12 height 11
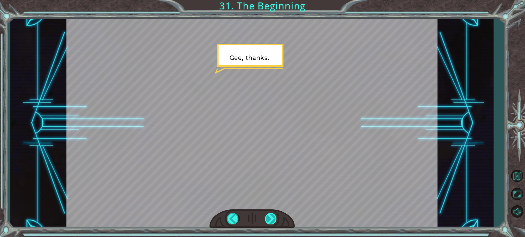
click at [275, 220] on div at bounding box center [271, 218] width 12 height 11
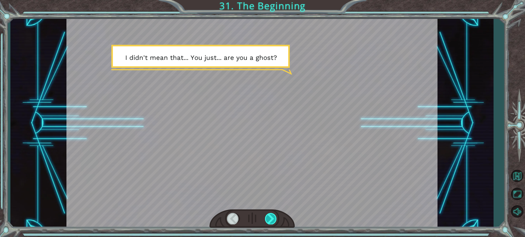
click at [275, 220] on div at bounding box center [271, 218] width 12 height 11
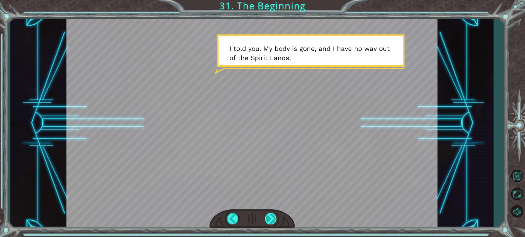
click at [275, 220] on div at bounding box center [271, 218] width 12 height 11
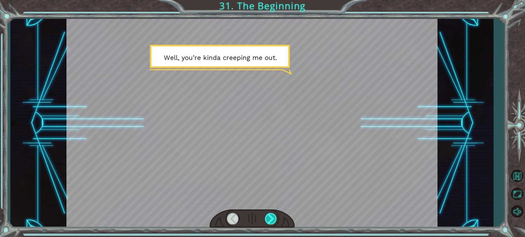
click at [275, 220] on div at bounding box center [271, 218] width 12 height 11
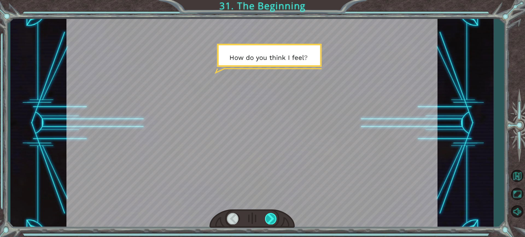
click at [275, 220] on div at bounding box center [271, 218] width 12 height 11
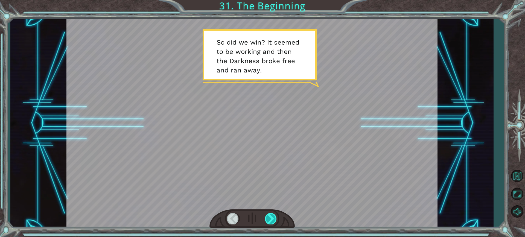
click at [275, 220] on div at bounding box center [271, 218] width 12 height 11
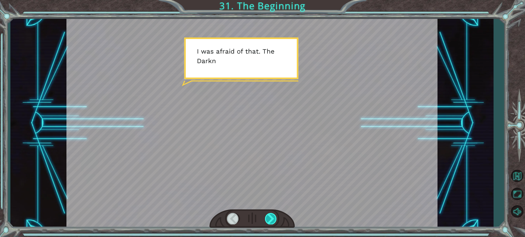
click at [275, 220] on div at bounding box center [271, 218] width 12 height 11
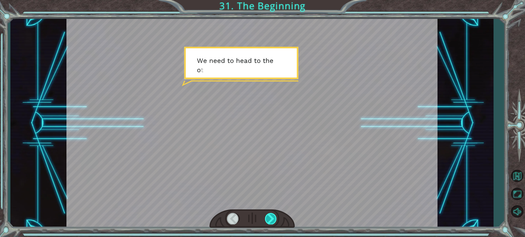
click at [275, 220] on div at bounding box center [271, 218] width 12 height 11
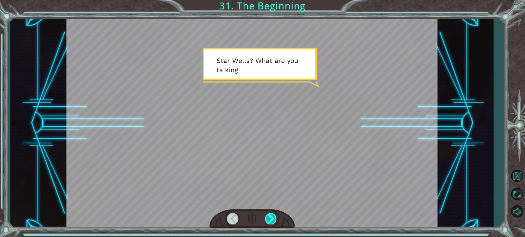
click at [275, 220] on div at bounding box center [271, 218] width 12 height 11
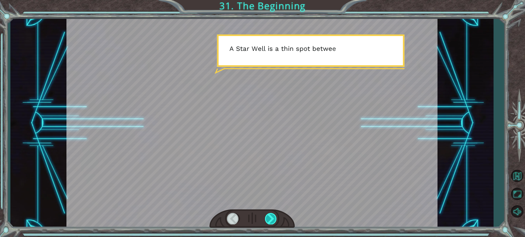
click at [272, 217] on div at bounding box center [271, 218] width 12 height 11
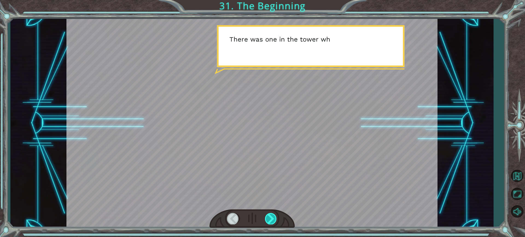
click at [272, 217] on div at bounding box center [271, 218] width 12 height 11
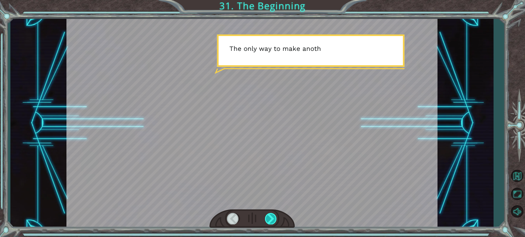
drag, startPoint x: 272, startPoint y: 217, endPoint x: 271, endPoint y: 221, distance: 4.1
click at [271, 221] on div at bounding box center [271, 218] width 12 height 11
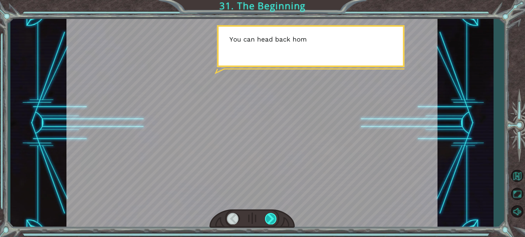
click at [271, 221] on div at bounding box center [271, 218] width 12 height 11
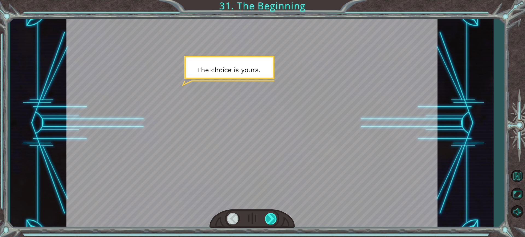
click at [271, 221] on div at bounding box center [271, 218] width 12 height 11
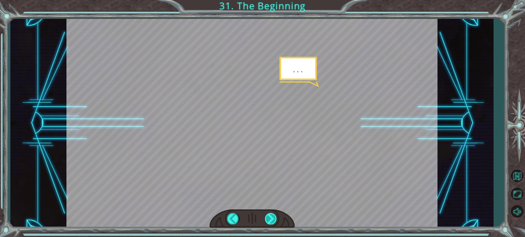
click at [271, 221] on div at bounding box center [271, 218] width 12 height 11
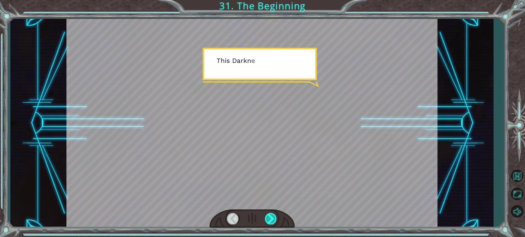
click at [271, 221] on div at bounding box center [271, 218] width 12 height 11
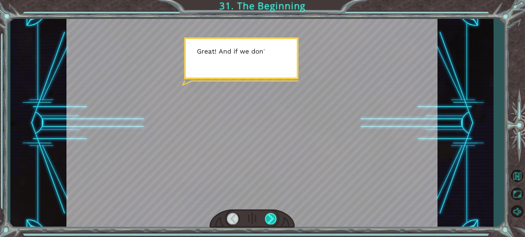
click at [271, 221] on div at bounding box center [271, 218] width 12 height 11
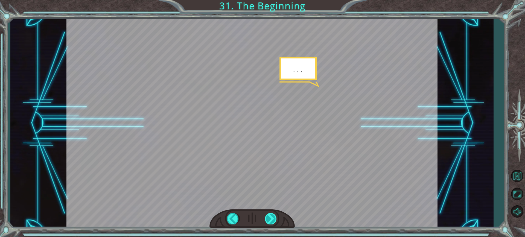
click at [271, 221] on div at bounding box center [271, 218] width 12 height 11
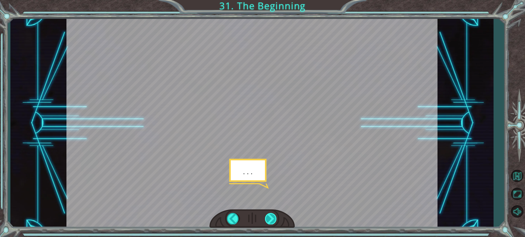
click at [271, 221] on div at bounding box center [271, 218] width 12 height 11
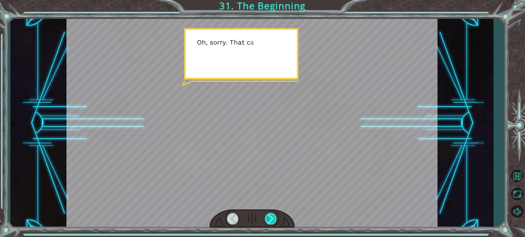
click at [271, 221] on div at bounding box center [271, 218] width 12 height 11
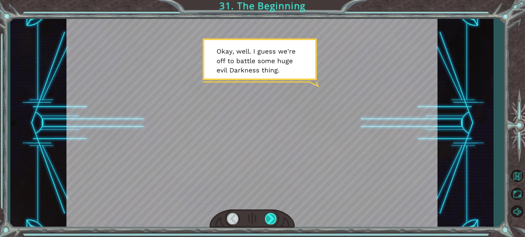
click at [271, 221] on div at bounding box center [271, 218] width 12 height 11
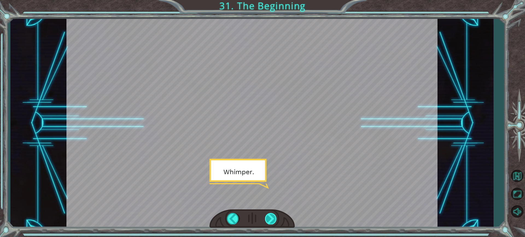
click at [272, 221] on div at bounding box center [271, 218] width 12 height 11
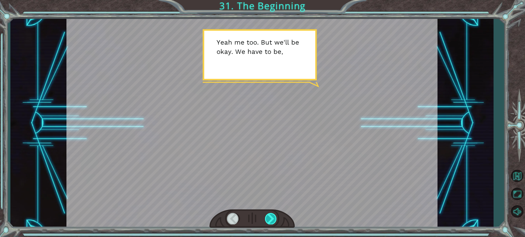
click at [276, 214] on div at bounding box center [271, 218] width 12 height 11
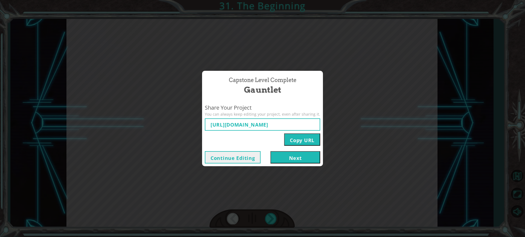
click at [290, 163] on button "Next" at bounding box center [295, 157] width 50 height 12
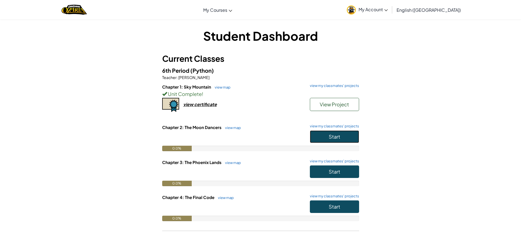
click at [322, 135] on button "Start" at bounding box center [334, 136] width 49 height 13
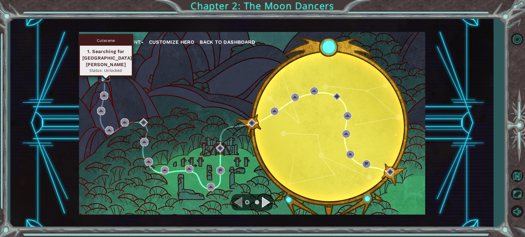
click at [104, 75] on img at bounding box center [106, 77] width 8 height 8
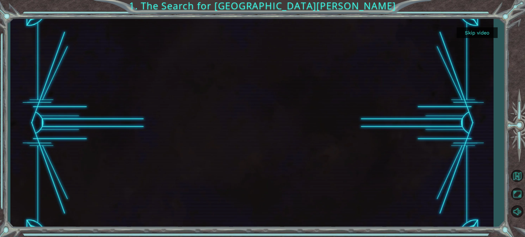
click at [476, 30] on button "Skip video" at bounding box center [477, 32] width 41 height 11
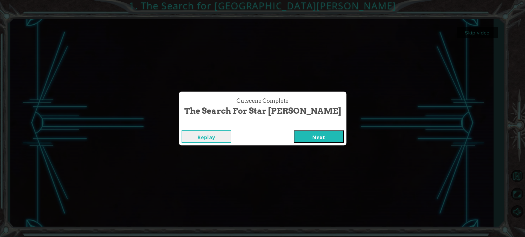
click at [307, 136] on button "Next" at bounding box center [319, 136] width 50 height 12
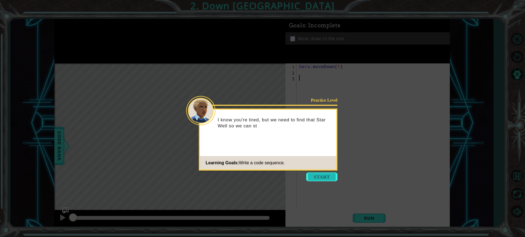
click at [316, 178] on button "Start" at bounding box center [321, 177] width 31 height 9
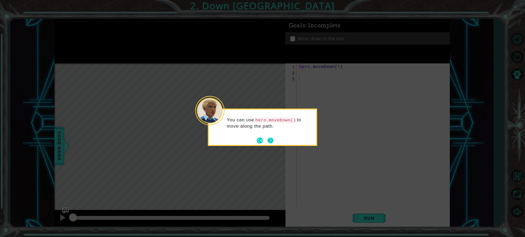
click at [270, 143] on button "Next" at bounding box center [270, 140] width 8 height 8
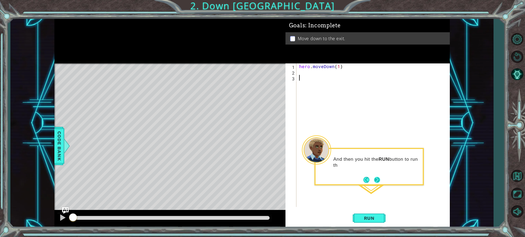
click at [377, 179] on button "Next" at bounding box center [377, 180] width 8 height 8
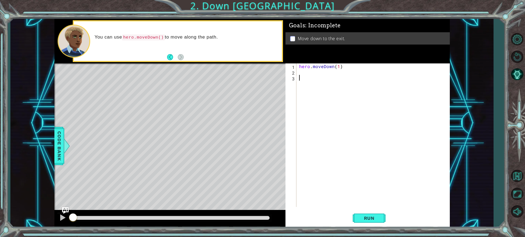
click at [338, 66] on div "hero . moveDown ( 1 )" at bounding box center [374, 140] width 153 height 155
type textarea "hero.moveDown(2)"
click at [365, 214] on button "Run" at bounding box center [369, 218] width 33 height 16
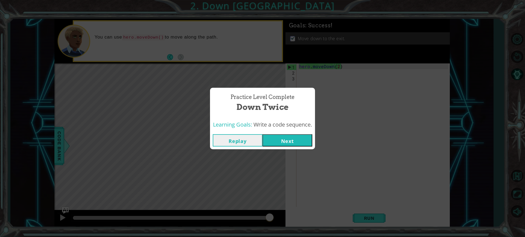
click at [301, 140] on button "Next" at bounding box center [288, 140] width 50 height 12
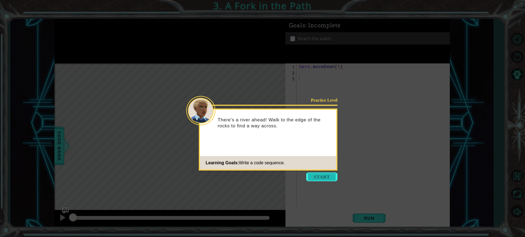
click at [328, 178] on button "Start" at bounding box center [321, 177] width 31 height 9
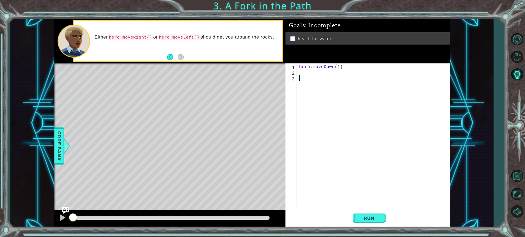
click at [317, 75] on div "hero . moveDown ( 1 )" at bounding box center [374, 140] width 153 height 155
click at [315, 69] on div "hero . moveDown ( 1 )" at bounding box center [374, 140] width 153 height 155
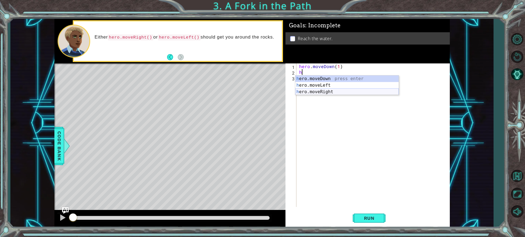
click at [314, 92] on div "h ero.moveDown press enter h ero.moveLeft press enter h ero.moveRight press ent…" at bounding box center [346, 91] width 103 height 33
type textarea "hero.moveRight(1)"
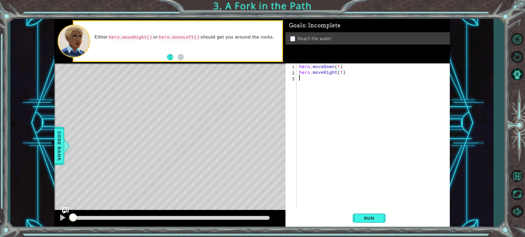
click at [304, 81] on div "hero . moveDown ( 1 ) hero . moveRight ( 1 )" at bounding box center [374, 140] width 153 height 155
click at [312, 85] on div "h ero.moveDown press enter h ero.moveLeft press enter h ero.moveRight press ent…" at bounding box center [346, 97] width 103 height 33
type textarea "hero.moveDown(1)"
click at [376, 222] on button "Run" at bounding box center [369, 218] width 33 height 16
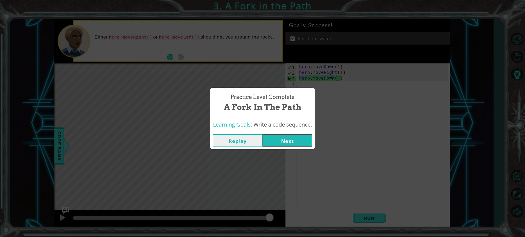
click at [296, 144] on button "Next" at bounding box center [288, 140] width 50 height 12
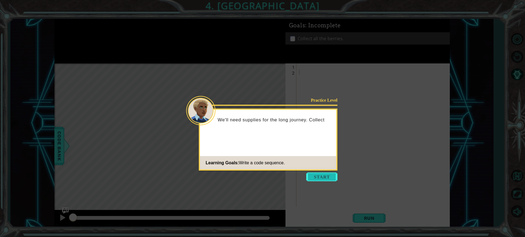
click at [320, 177] on button "Start" at bounding box center [321, 177] width 31 height 9
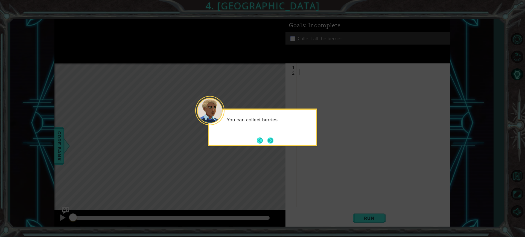
click at [271, 143] on button "Next" at bounding box center [270, 140] width 8 height 8
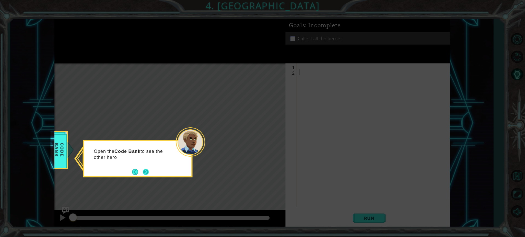
click at [144, 174] on button "Next" at bounding box center [146, 172] width 10 height 10
click at [146, 174] on button "Next" at bounding box center [145, 171] width 9 height 9
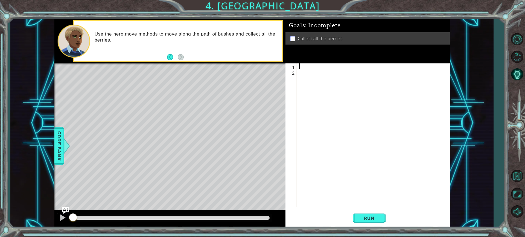
click at [316, 67] on div at bounding box center [374, 140] width 153 height 155
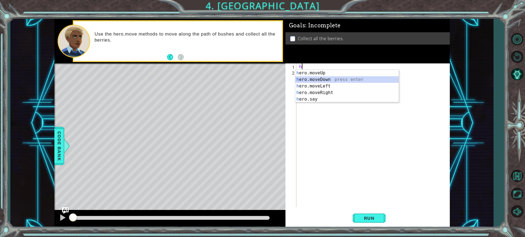
click at [329, 81] on div "h ero.moveUp press enter h ero.moveDown press enter h ero.moveLeft press enter …" at bounding box center [346, 93] width 103 height 46
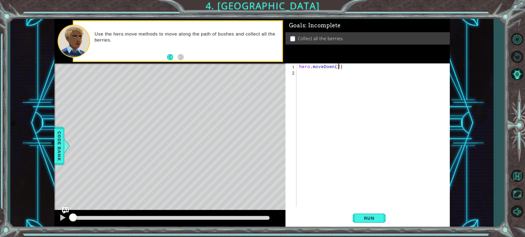
scroll to position [0, 2]
type textarea "hero.moveDown(2)"
click at [371, 217] on span "Run" at bounding box center [370, 217] width 22 height 5
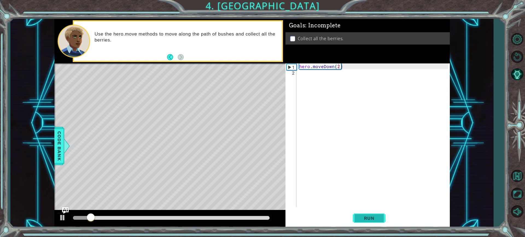
click at [368, 216] on span "Run" at bounding box center [370, 217] width 22 height 5
click at [300, 72] on div "hero . moveDown ( 2 )" at bounding box center [374, 140] width 153 height 155
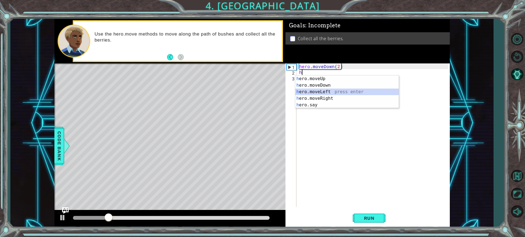
click at [319, 93] on div "h ero.moveUp press enter h ero.moveDown press enter h ero.moveLeft press enter …" at bounding box center [346, 98] width 103 height 46
type textarea "hero.moveLeft(1)"
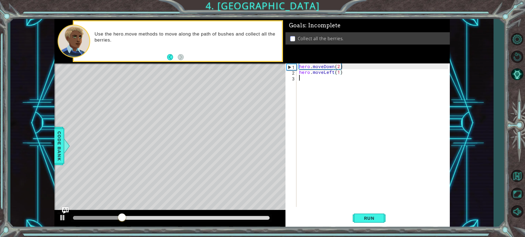
click at [306, 78] on div "hero . moveDown ( 2 ) hero . moveLeft ( 1 )" at bounding box center [374, 140] width 153 height 155
type textarea "h"
click at [318, 88] on div "hero . moveDown ( 2 ) hero . moveLeft ( 1 )" at bounding box center [374, 140] width 153 height 155
click at [339, 75] on div "hero . moveDown ( 2 ) hero . moveLeft ( 1 )" at bounding box center [374, 140] width 153 height 155
type textarea "hero.moveLeft(12)"
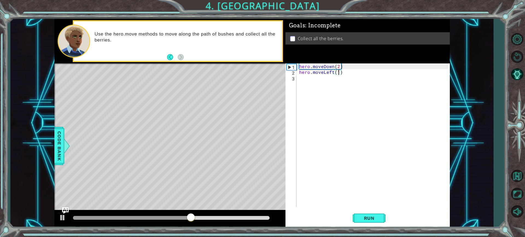
scroll to position [0, 2]
click at [305, 86] on div "hero . moveDown ( 2 ) hero . moveLeft ( 12 )" at bounding box center [374, 140] width 153 height 155
click at [340, 72] on div "hero . moveDown ( 2 ) hero . moveLeft ( 12 )" at bounding box center [374, 140] width 153 height 155
type textarea "hero.moveLeft(2)"
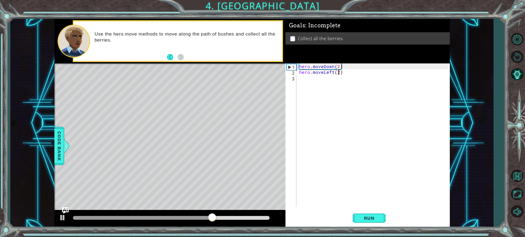
scroll to position [0, 2]
click at [302, 80] on div "hero . moveDown ( 2 ) hero . moveLeft ( 2 )" at bounding box center [374, 140] width 153 height 155
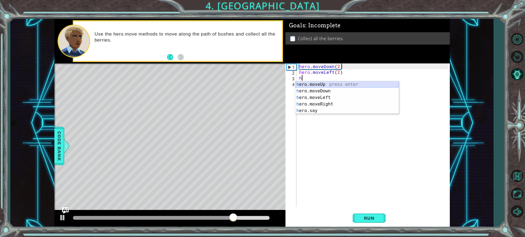
click at [310, 83] on div "h ero.moveUp press enter h ero.moveDown press enter h ero.moveLeft press enter …" at bounding box center [346, 104] width 103 height 46
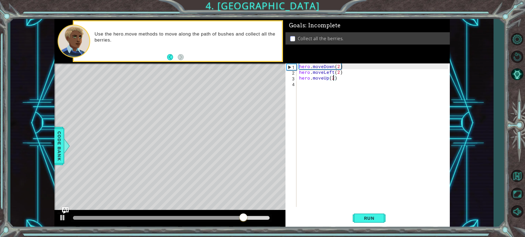
scroll to position [0, 2]
click at [326, 89] on div "hero . moveDown ( 2 ) hero . moveLeft ( 2 ) hero . moveUp ( 2 )" at bounding box center [374, 140] width 153 height 155
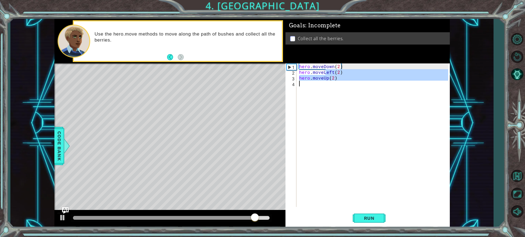
type textarea "hero.moveUp(2)"
click at [320, 90] on div "hero . moveDown ( 2 ) hero . moveLeft ( 2 ) hero . moveUp ( 2 )" at bounding box center [373, 135] width 150 height 144
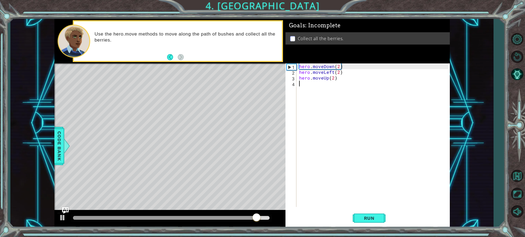
scroll to position [0, 0]
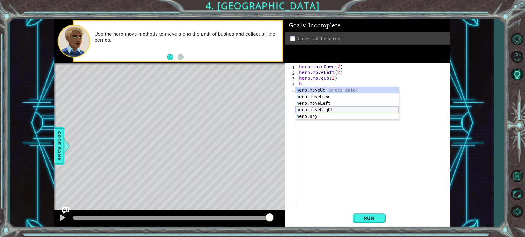
click at [315, 112] on div "h ero.moveUp press enter h ero.moveDown press enter h ero.moveLeft press enter …" at bounding box center [346, 110] width 103 height 46
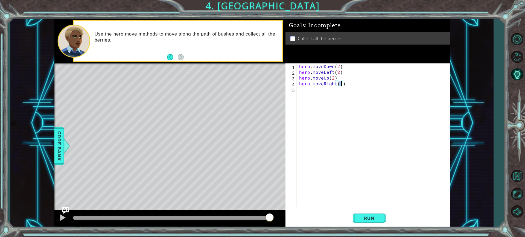
scroll to position [0, 2]
type textarea "hero.moveRight(3)"
click at [368, 221] on span "Run" at bounding box center [370, 217] width 22 height 5
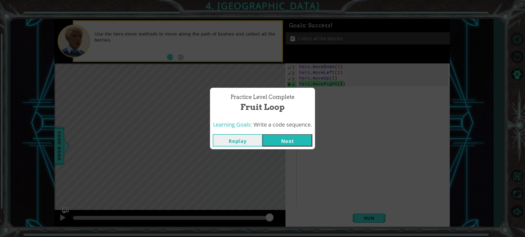
click at [274, 139] on button "Next" at bounding box center [288, 140] width 50 height 12
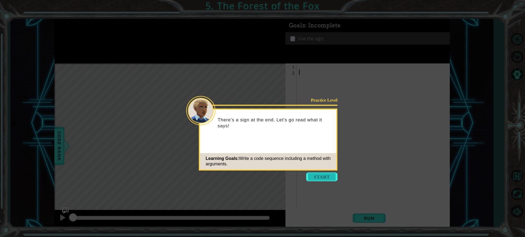
click at [314, 177] on button "Start" at bounding box center [321, 177] width 31 height 9
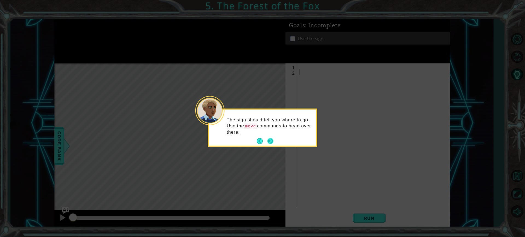
click at [273, 139] on button "Next" at bounding box center [270, 141] width 6 height 6
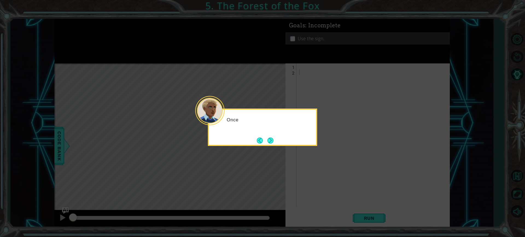
click at [273, 139] on button "Next" at bounding box center [270, 140] width 7 height 7
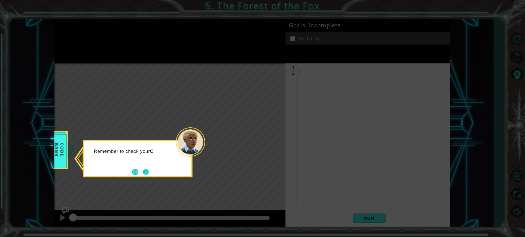
click at [143, 175] on button "Next" at bounding box center [145, 172] width 6 height 6
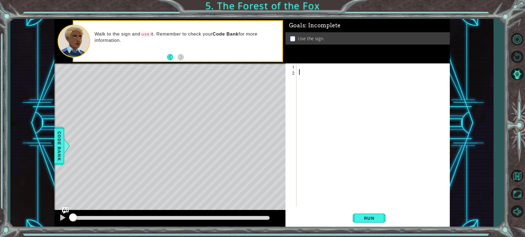
click at [305, 69] on div at bounding box center [374, 140] width 153 height 155
click at [310, 68] on div at bounding box center [374, 140] width 153 height 155
type textarea "h"
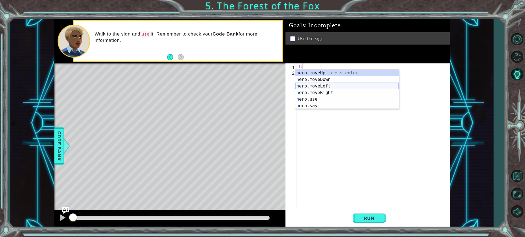
click at [331, 85] on div "h ero.moveUp press enter h ero.moveDown press enter h ero.moveLeft press enter …" at bounding box center [346, 96] width 103 height 53
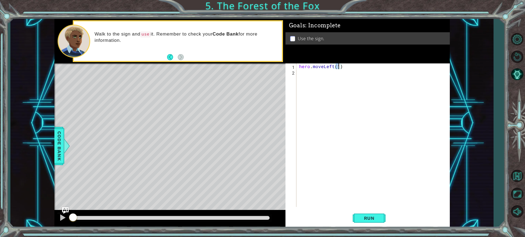
scroll to position [0, 2]
type textarea "hero.moveLeft(1)"
click at [325, 74] on div "hero . moveLeft ( 1 )" at bounding box center [374, 140] width 153 height 155
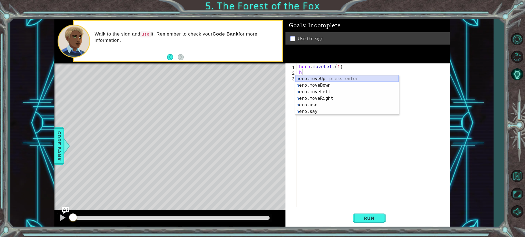
click at [321, 76] on div "h ero.moveUp press enter h ero.moveDown press enter h ero.moveLeft press enter …" at bounding box center [346, 101] width 103 height 53
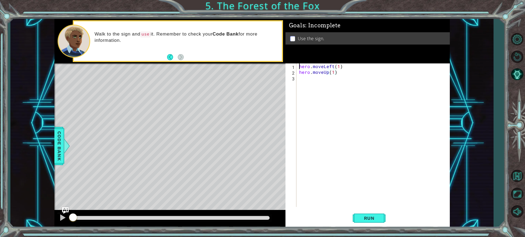
click at [319, 77] on div "hero . moveLeft ( 1 ) hero . moveUp ( 1 )" at bounding box center [374, 140] width 153 height 155
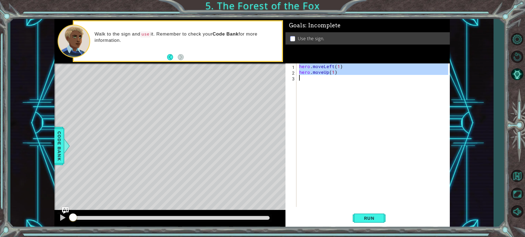
type textarea "hero.moveUp(1)"
click at [318, 81] on div "hero . moveLeft ( 1 ) hero . moveUp ( 1 )" at bounding box center [373, 135] width 150 height 144
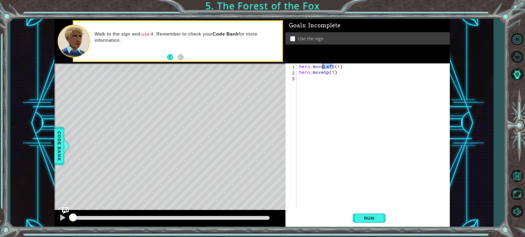
drag, startPoint x: 333, startPoint y: 67, endPoint x: 323, endPoint y: 68, distance: 10.2
click at [323, 68] on div "hero . moveLeft ( 1 ) hero . moveUp ( 1 )" at bounding box center [374, 140] width 153 height 155
drag, startPoint x: 353, startPoint y: 68, endPoint x: 344, endPoint y: 66, distance: 8.6
click at [344, 66] on div "hero . moveRight ( 1 ) ( 1 ) hero . moveUp ( 1 )" at bounding box center [374, 140] width 153 height 155
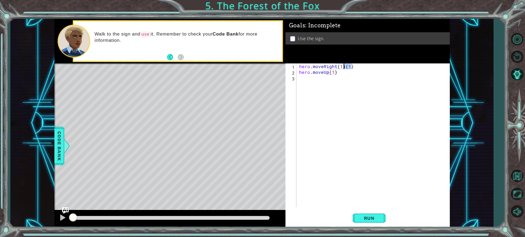
type textarea "hero.moveRight(1)"
click at [317, 79] on div "hero . moveRight ( 1 ) hero . moveUp ( 1 )" at bounding box center [374, 140] width 153 height 155
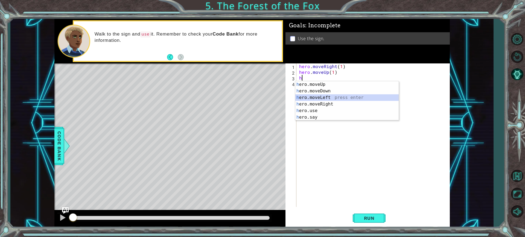
click at [320, 96] on div "h ero.moveUp press enter h ero.moveDown press enter h ero.moveLeft press enter …" at bounding box center [346, 107] width 103 height 53
type textarea "hero.moveLeft(1)"
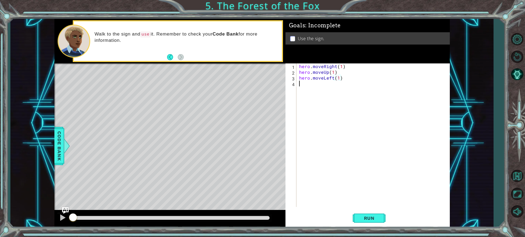
click at [311, 86] on div "hero . moveRight ( 1 ) hero . moveUp ( 1 ) hero . moveLeft ( 1 )" at bounding box center [374, 140] width 153 height 155
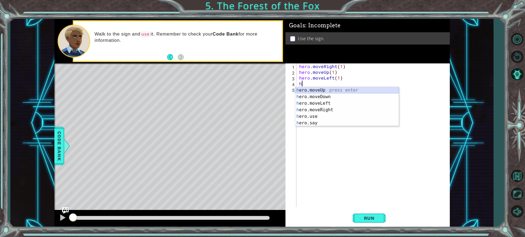
click at [312, 89] on div "h ero.moveUp press enter h ero.moveDown press enter h ero.moveLeft press enter …" at bounding box center [346, 113] width 103 height 53
type textarea "hero.moveUp(1)"
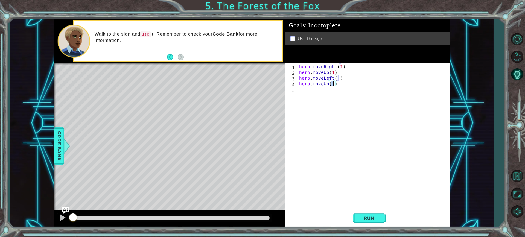
click at [312, 89] on div "hero . moveRight ( 1 ) hero . moveUp ( 1 ) hero . moveLeft ( 1 ) hero . moveUp …" at bounding box center [374, 140] width 153 height 155
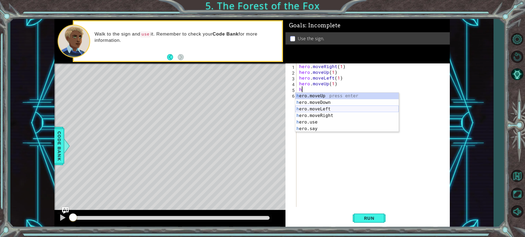
click at [312, 107] on div "h ero.moveUp press enter h ero.moveDown press enter h ero.moveLeft press enter …" at bounding box center [346, 119] width 103 height 53
type textarea "hero.moveLeft(1)"
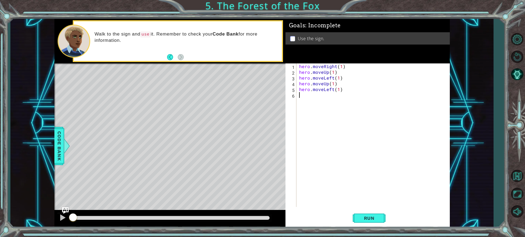
click at [312, 102] on div "hero . moveRight ( 1 ) hero . moveUp ( 1 ) hero . moveLeft ( 1 ) hero . moveUp …" at bounding box center [374, 140] width 153 height 155
type textarea "h"
click at [331, 103] on div "hero . moveRight ( 1 ) hero . moveUp ( 1 ) hero . moveLeft ( 1 ) hero . moveUp …" at bounding box center [374, 140] width 153 height 155
click at [339, 90] on div "hero . moveRight ( 1 ) hero . moveUp ( 1 ) hero . moveLeft ( 1 ) hero . moveUp …" at bounding box center [374, 140] width 153 height 155
type textarea "hero.moveLeft(2)"
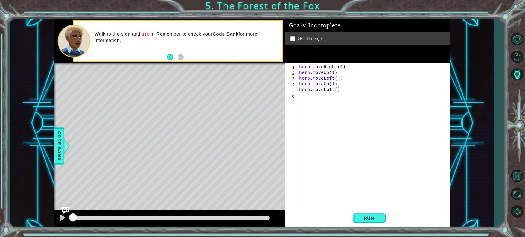
scroll to position [0, 2]
click at [313, 98] on div "hero . moveRight ( 1 ) hero . moveUp ( 1 ) hero . moveLeft ( 1 ) hero . moveUp …" at bounding box center [374, 140] width 153 height 155
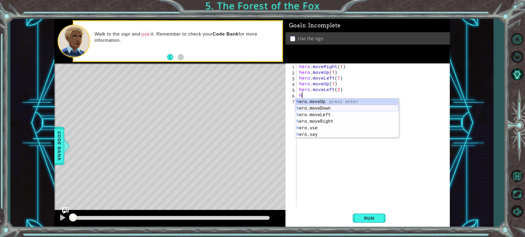
click at [330, 111] on div "h ero.moveUp press enter h ero.moveDown press enter h ero.moveLeft press enter …" at bounding box center [346, 124] width 103 height 53
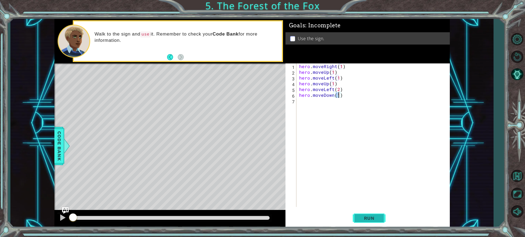
click at [368, 214] on button "Run" at bounding box center [369, 218] width 33 height 16
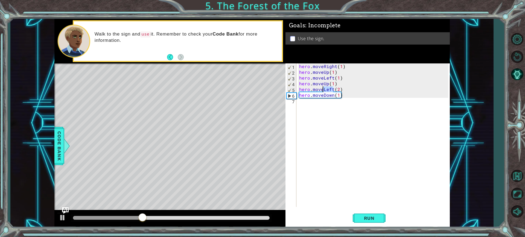
drag, startPoint x: 334, startPoint y: 91, endPoint x: 322, endPoint y: 91, distance: 11.5
click at [322, 91] on div "hero . moveRight ( 1 ) hero . moveUp ( 1 ) hero . moveLeft ( 1 ) hero . moveUp …" at bounding box center [374, 140] width 153 height 155
click at [360, 215] on span "Run" at bounding box center [370, 217] width 22 height 5
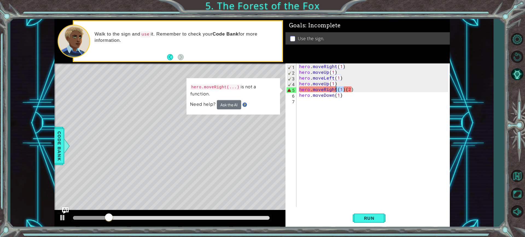
drag, startPoint x: 344, startPoint y: 91, endPoint x: 337, endPoint y: 91, distance: 7.1
click at [337, 91] on div "hero . moveRight ( 1 ) hero . moveUp ( 1 ) hero . moveLeft ( 1 ) hero . moveUp …" at bounding box center [374, 140] width 153 height 155
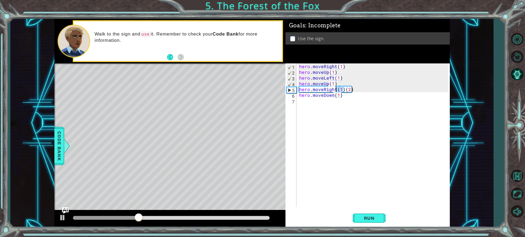
drag, startPoint x: 343, startPoint y: 89, endPoint x: 337, endPoint y: 90, distance: 6.9
click at [337, 90] on div "hero . moveRight ( 1 ) hero . moveUp ( 1 ) hero . moveLeft ( 1 ) hero . moveUp …" at bounding box center [374, 140] width 153 height 155
type textarea "hero.moveRight(2)"
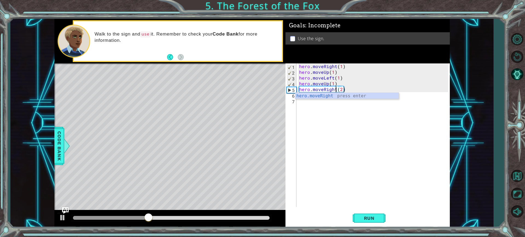
click at [341, 127] on div "hero . moveRight ( 1 ) hero . moveUp ( 1 ) hero . moveLeft ( 1 ) hero . moveUp …" at bounding box center [374, 140] width 153 height 155
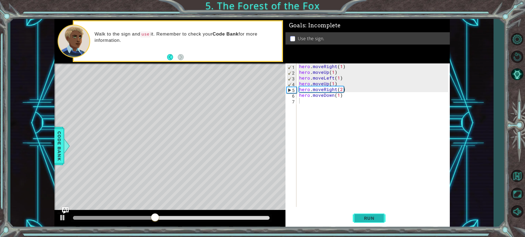
click at [371, 214] on button "Run" at bounding box center [369, 218] width 33 height 16
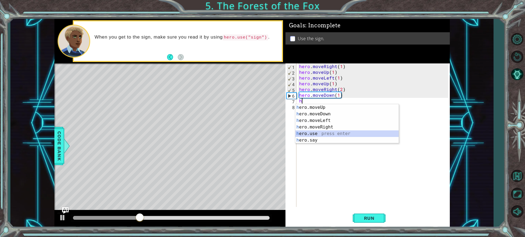
click at [318, 136] on div "h ero.moveUp press enter h ero.moveDown press enter h ero.moveLeft press enter …" at bounding box center [346, 130] width 103 height 53
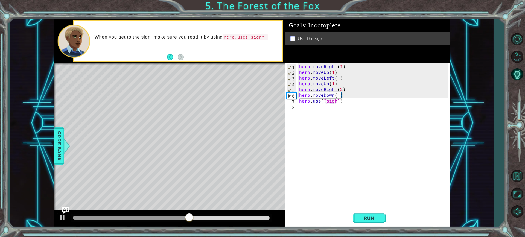
scroll to position [0, 2]
type textarea "hero.use("sign")"
click at [374, 217] on span "Run" at bounding box center [370, 217] width 22 height 5
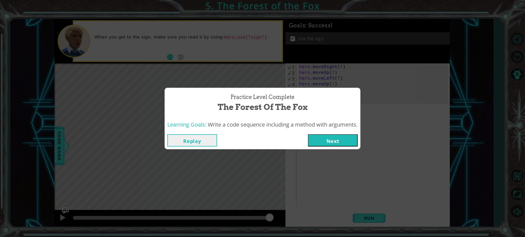
click at [178, 140] on button "Replay" at bounding box center [192, 140] width 50 height 12
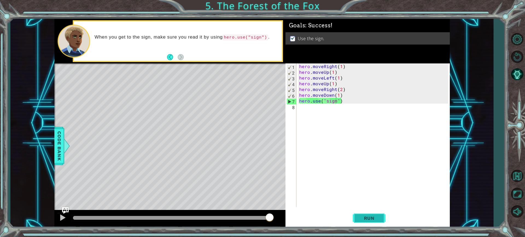
click at [356, 213] on button "Run" at bounding box center [369, 218] width 33 height 16
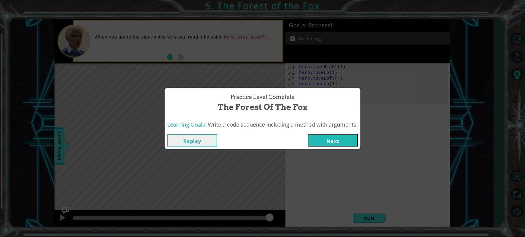
click at [348, 141] on button "Next" at bounding box center [333, 140] width 50 height 12
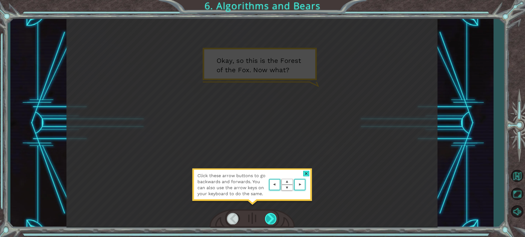
click at [274, 219] on div at bounding box center [271, 218] width 12 height 11
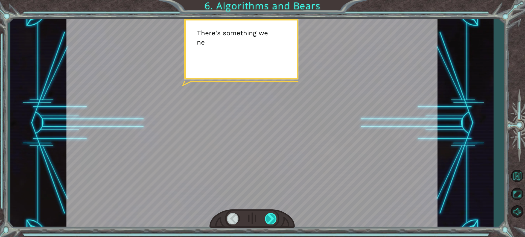
click at [274, 219] on div at bounding box center [271, 218] width 12 height 11
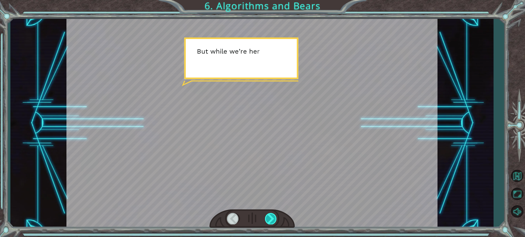
click at [274, 219] on div at bounding box center [271, 218] width 12 height 11
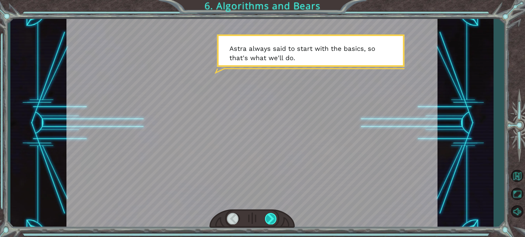
click at [274, 219] on div at bounding box center [271, 218] width 12 height 11
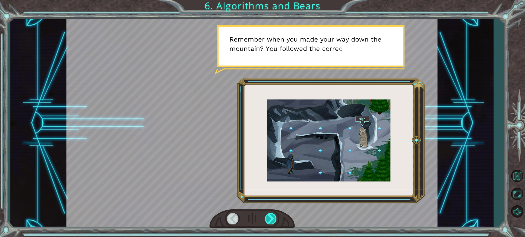
click at [274, 219] on div at bounding box center [271, 218] width 12 height 11
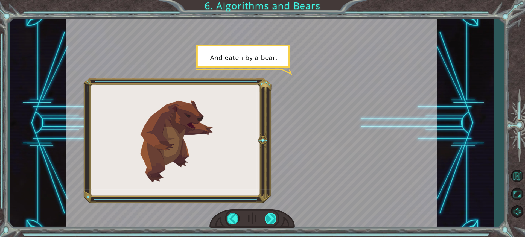
click at [271, 219] on div at bounding box center [271, 218] width 12 height 11
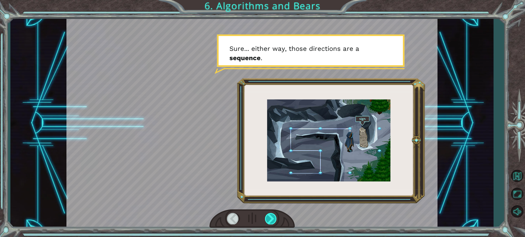
click at [269, 223] on div at bounding box center [271, 218] width 12 height 11
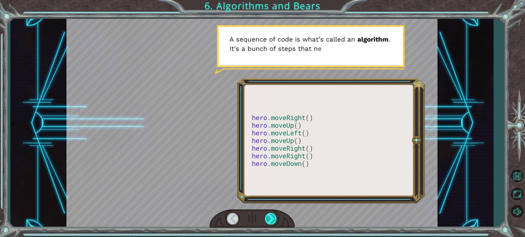
click at [270, 221] on div at bounding box center [271, 218] width 12 height 11
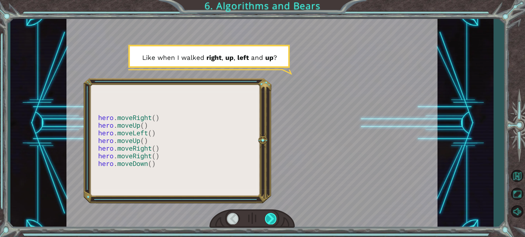
click at [270, 221] on div at bounding box center [271, 218] width 12 height 11
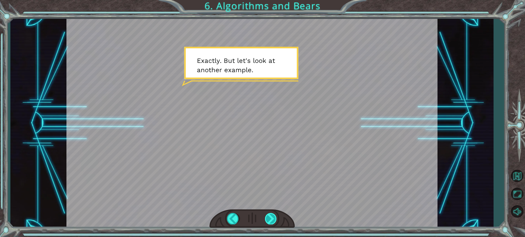
click at [267, 217] on div at bounding box center [271, 218] width 12 height 11
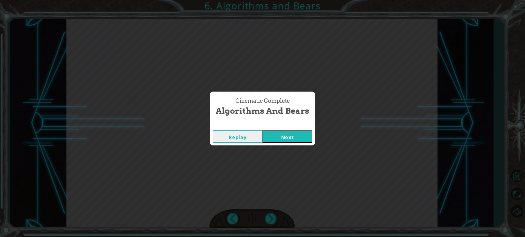
click at [287, 137] on button "Next" at bounding box center [288, 136] width 50 height 12
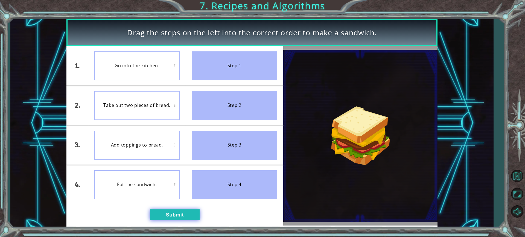
click at [187, 212] on button "Submit" at bounding box center [175, 214] width 50 height 11
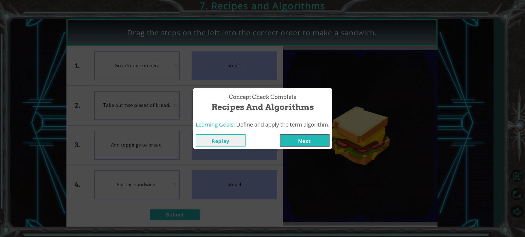
click at [306, 142] on button "Next" at bounding box center [305, 140] width 50 height 12
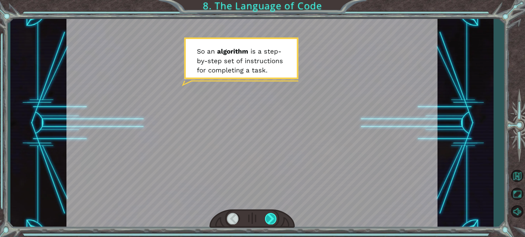
click at [271, 217] on div at bounding box center [271, 218] width 12 height 11
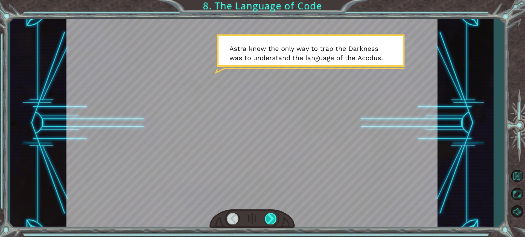
click at [274, 222] on div at bounding box center [271, 218] width 12 height 11
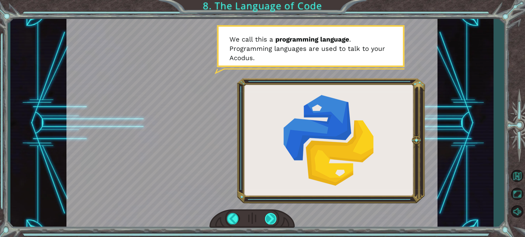
click at [272, 216] on div at bounding box center [271, 218] width 12 height 11
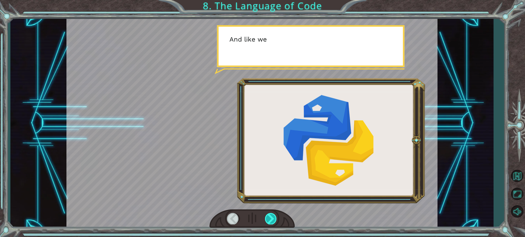
click at [272, 216] on div at bounding box center [271, 218] width 12 height 11
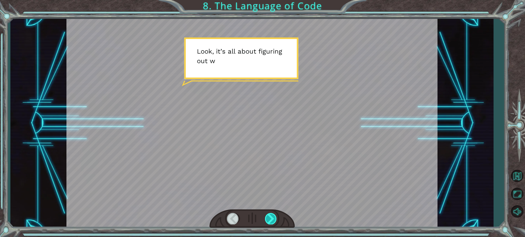
click at [272, 216] on div at bounding box center [271, 218] width 12 height 11
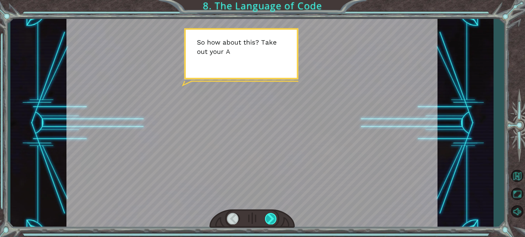
click at [272, 216] on div at bounding box center [271, 218] width 12 height 11
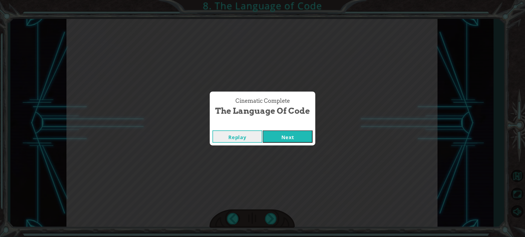
click at [284, 138] on button "Next" at bounding box center [288, 136] width 50 height 12
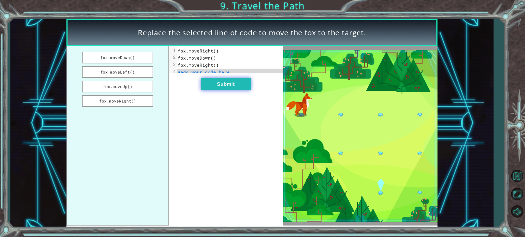
click at [209, 87] on button "Submit" at bounding box center [226, 84] width 50 height 12
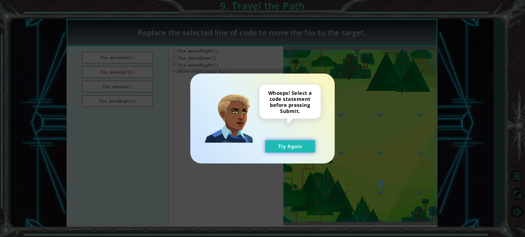
click at [300, 143] on button "Try Again" at bounding box center [290, 146] width 50 height 12
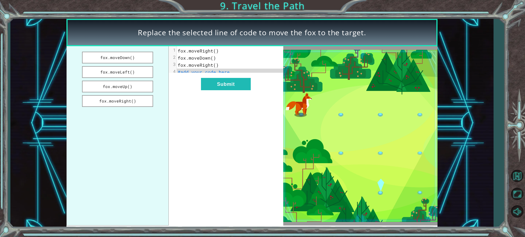
click at [214, 74] on span "#add your code here" at bounding box center [204, 72] width 52 height 6
drag, startPoint x: 234, startPoint y: 71, endPoint x: 223, endPoint y: 73, distance: 11.9
click at [223, 73] on pre "#add your code here" at bounding box center [232, 72] width 110 height 7
click at [230, 72] on pre "#add your code here" at bounding box center [232, 72] width 110 height 7
click at [196, 71] on span "#add your code here" at bounding box center [204, 72] width 52 height 6
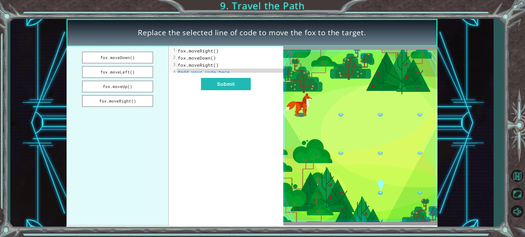
click at [194, 72] on span "#add your code here" at bounding box center [204, 72] width 52 height 6
click at [188, 75] on pre "#add your code here" at bounding box center [232, 72] width 110 height 7
click at [150, 80] on ul "fox.moveDown() fox.moveLeft() fox.moveUp() fox.moveRight()" at bounding box center [117, 135] width 102 height 179
click at [132, 59] on button "fox.moveDown()" at bounding box center [117, 58] width 71 height 12
click at [221, 89] on button "Submit" at bounding box center [226, 84] width 50 height 12
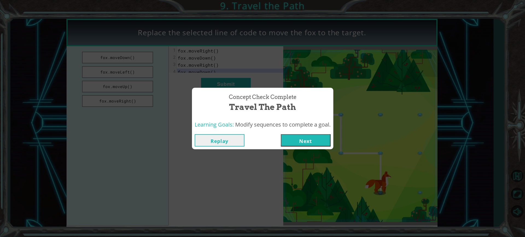
click at [302, 146] on button "Next" at bounding box center [306, 140] width 50 height 12
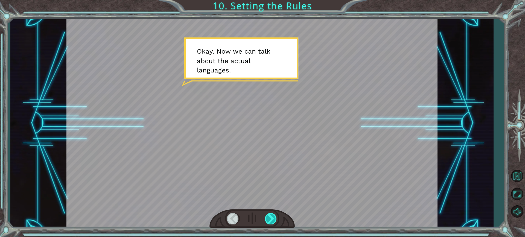
click at [270, 222] on div at bounding box center [271, 218] width 12 height 11
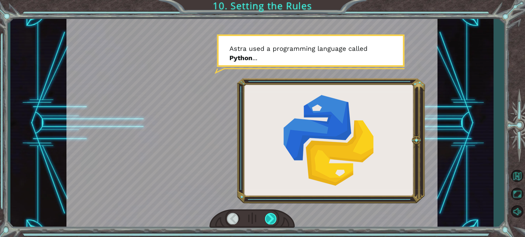
drag, startPoint x: 272, startPoint y: 217, endPoint x: 272, endPoint y: 222, distance: 4.4
click at [272, 220] on div at bounding box center [271, 218] width 12 height 11
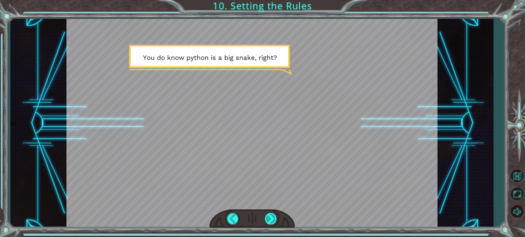
click at [271, 216] on div at bounding box center [271, 218] width 12 height 11
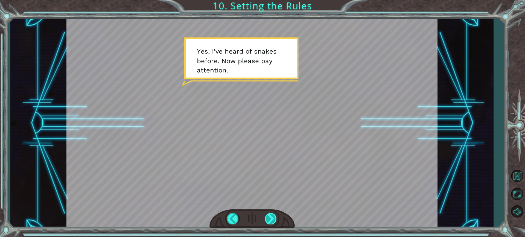
click at [274, 221] on div at bounding box center [271, 218] width 12 height 11
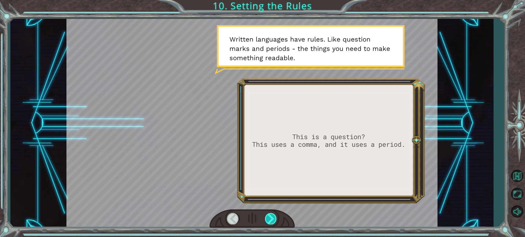
click at [275, 222] on div at bounding box center [271, 218] width 12 height 11
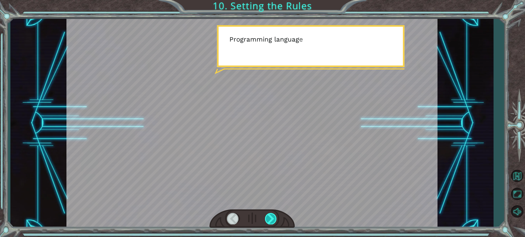
click at [275, 222] on div at bounding box center [271, 218] width 12 height 11
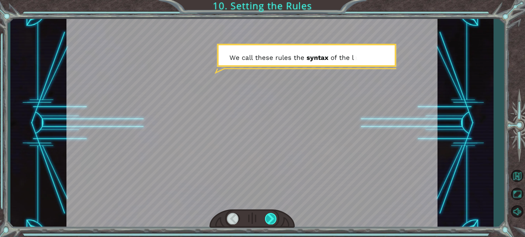
click at [275, 222] on div at bounding box center [271, 218] width 12 height 11
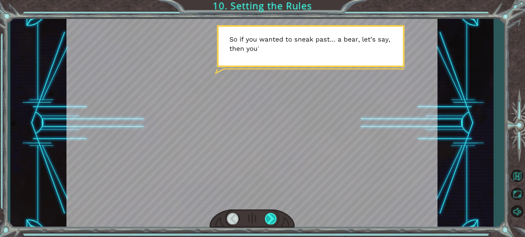
click at [274, 223] on div at bounding box center [271, 218] width 12 height 11
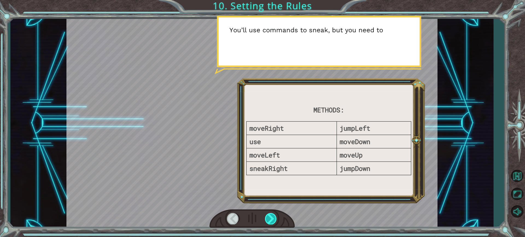
click at [274, 223] on div at bounding box center [271, 218] width 12 height 11
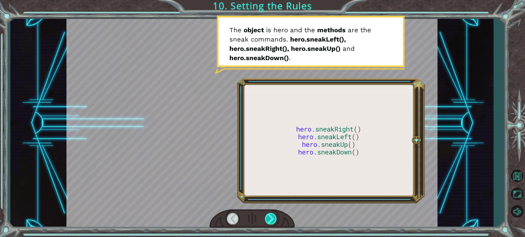
click at [273, 219] on div at bounding box center [271, 218] width 12 height 11
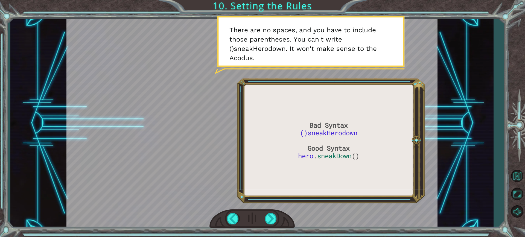
drag, startPoint x: 313, startPoint y: 226, endPoint x: 363, endPoint y: 205, distance: 54.2
click at [363, 205] on div at bounding box center [251, 123] width 371 height 209
